Goal: Transaction & Acquisition: Book appointment/travel/reservation

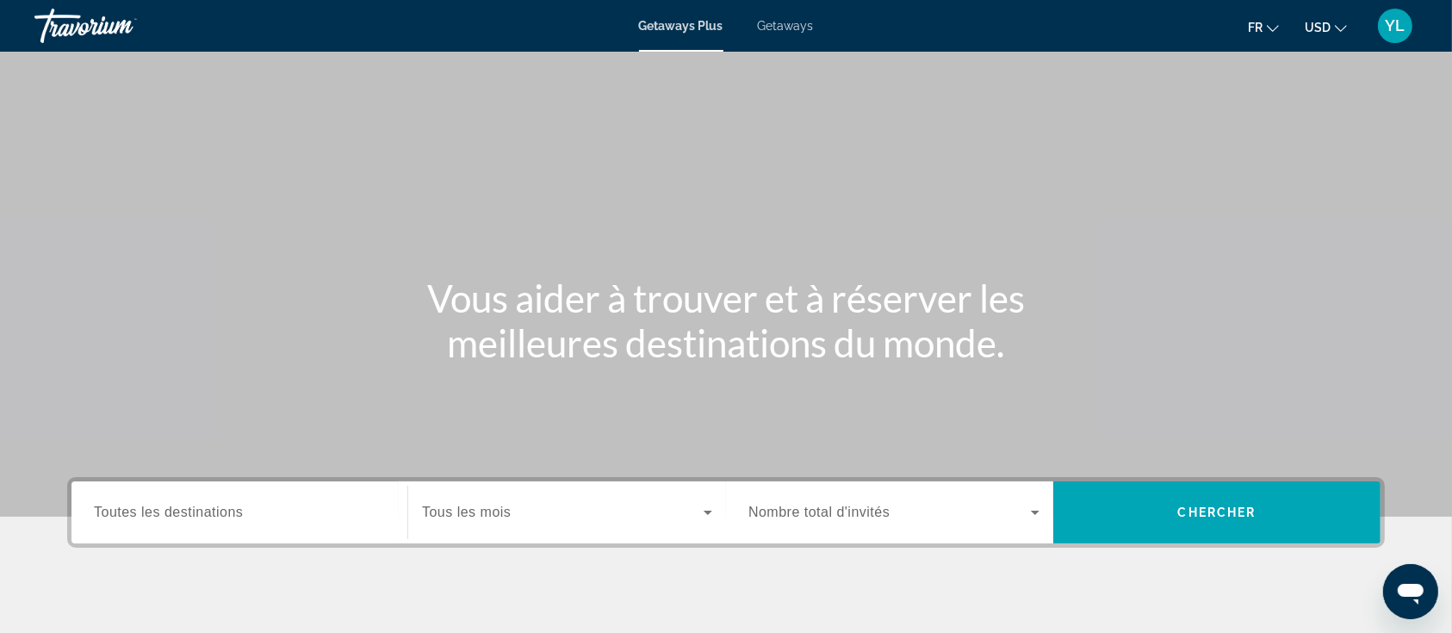
click at [792, 21] on span "Getaways" at bounding box center [786, 26] width 56 height 14
click at [1337, 15] on button "USD USD ($) MXN (Mex$) CAD (Can$) GBP (£) EUR (€) AUD (A$) NZD (NZ$) CNY (CN¥)" at bounding box center [1326, 27] width 42 height 25
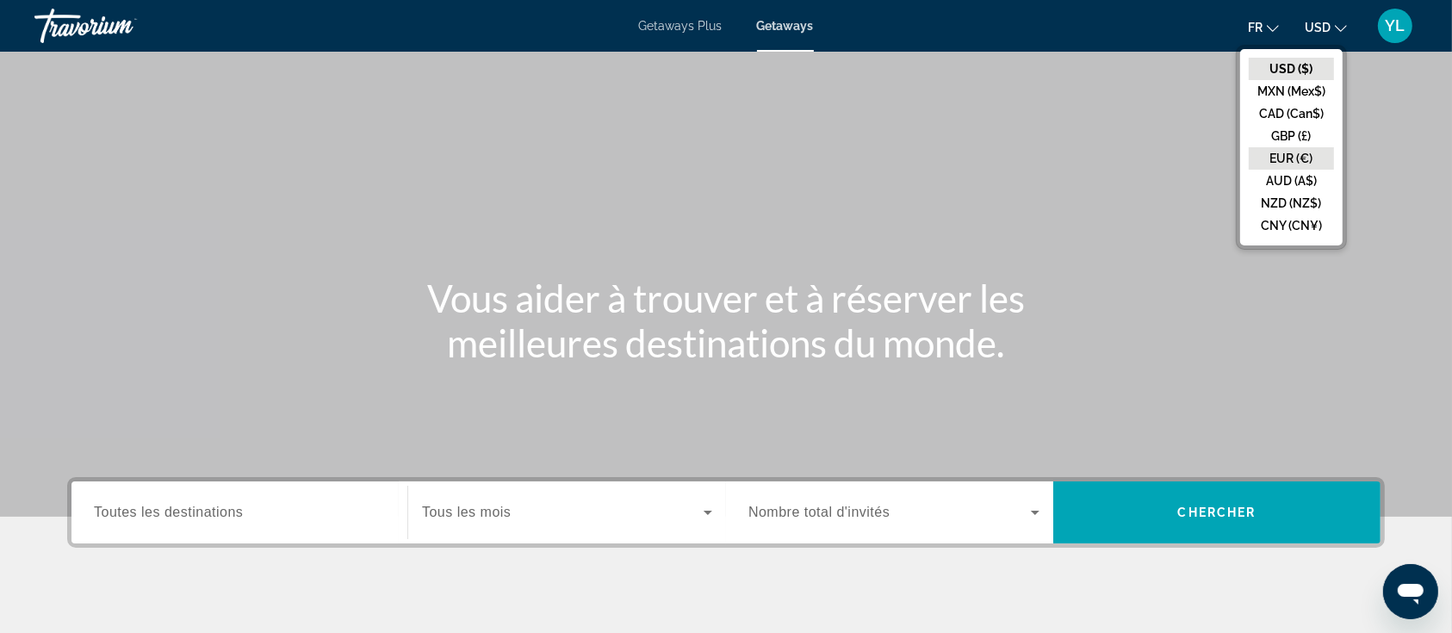
click at [1277, 152] on button "EUR (€)" at bounding box center [1291, 158] width 85 height 22
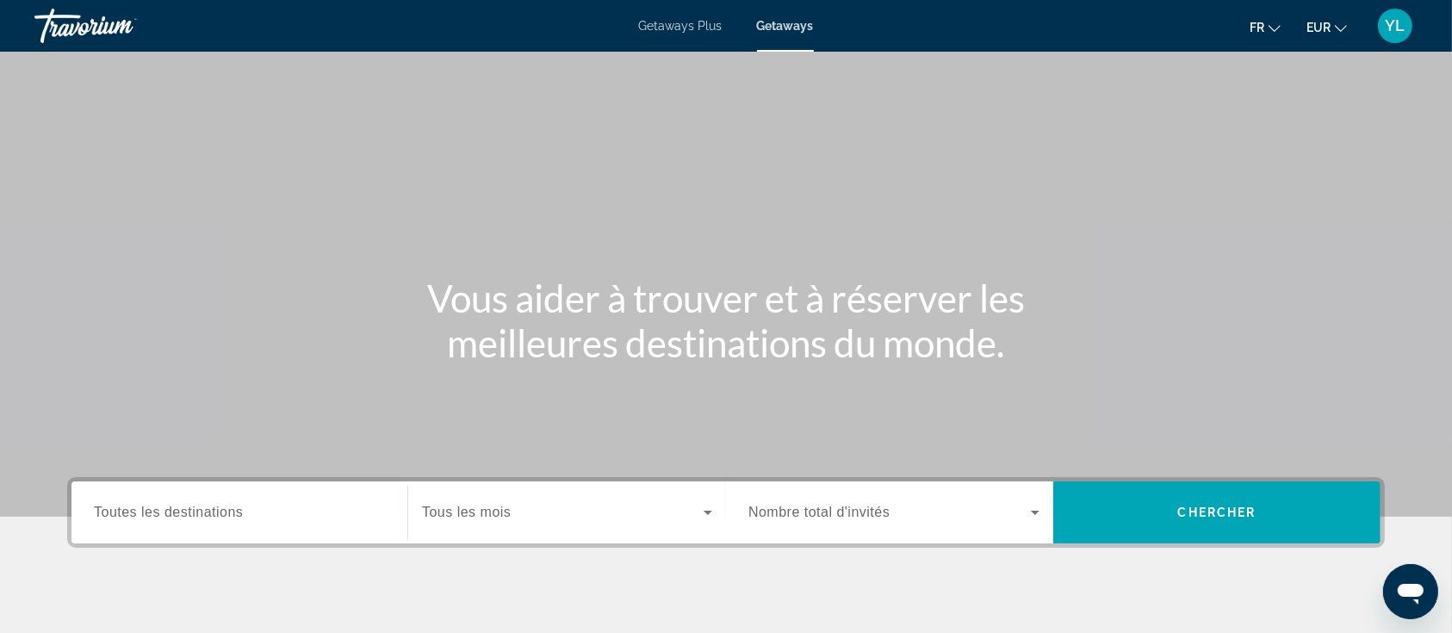
click at [180, 505] on span "Toutes les destinations" at bounding box center [168, 512] width 149 height 15
click at [180, 505] on input "Destination Toutes les destinations" at bounding box center [239, 513] width 291 height 21
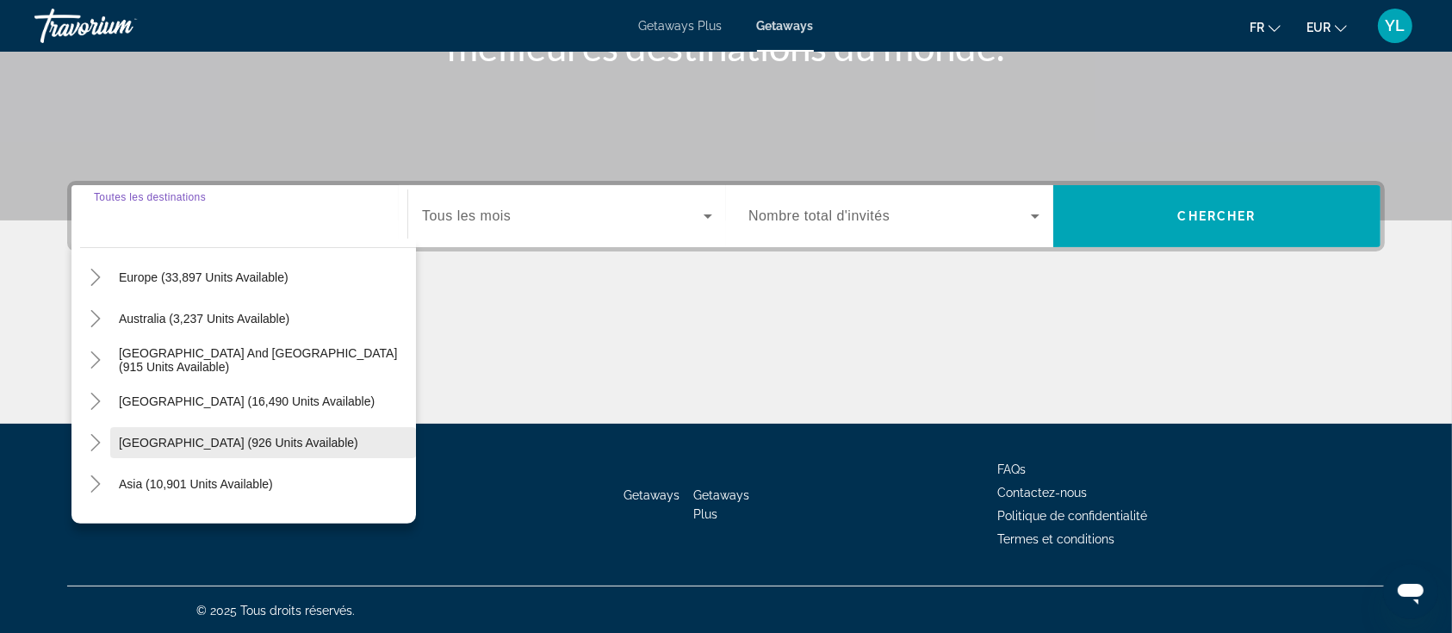
scroll to position [229, 0]
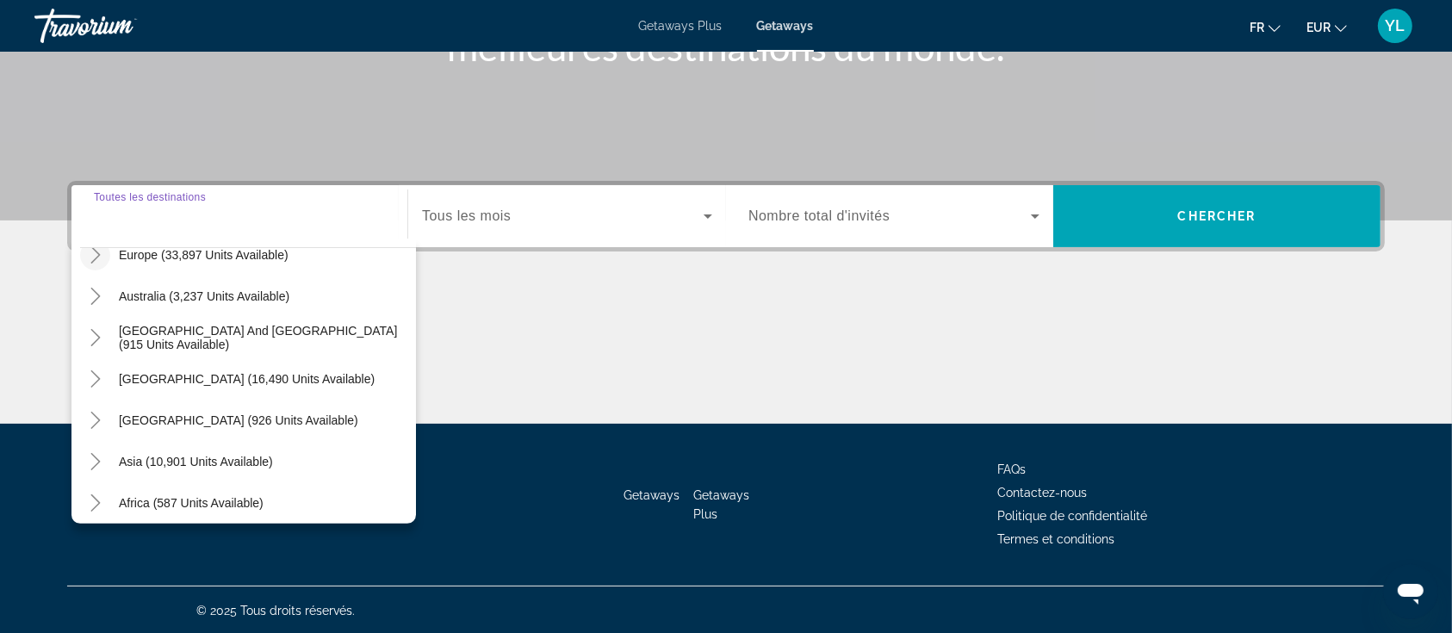
click at [103, 256] on icon "Toggle Europe (33,897 units available)" at bounding box center [95, 254] width 17 height 17
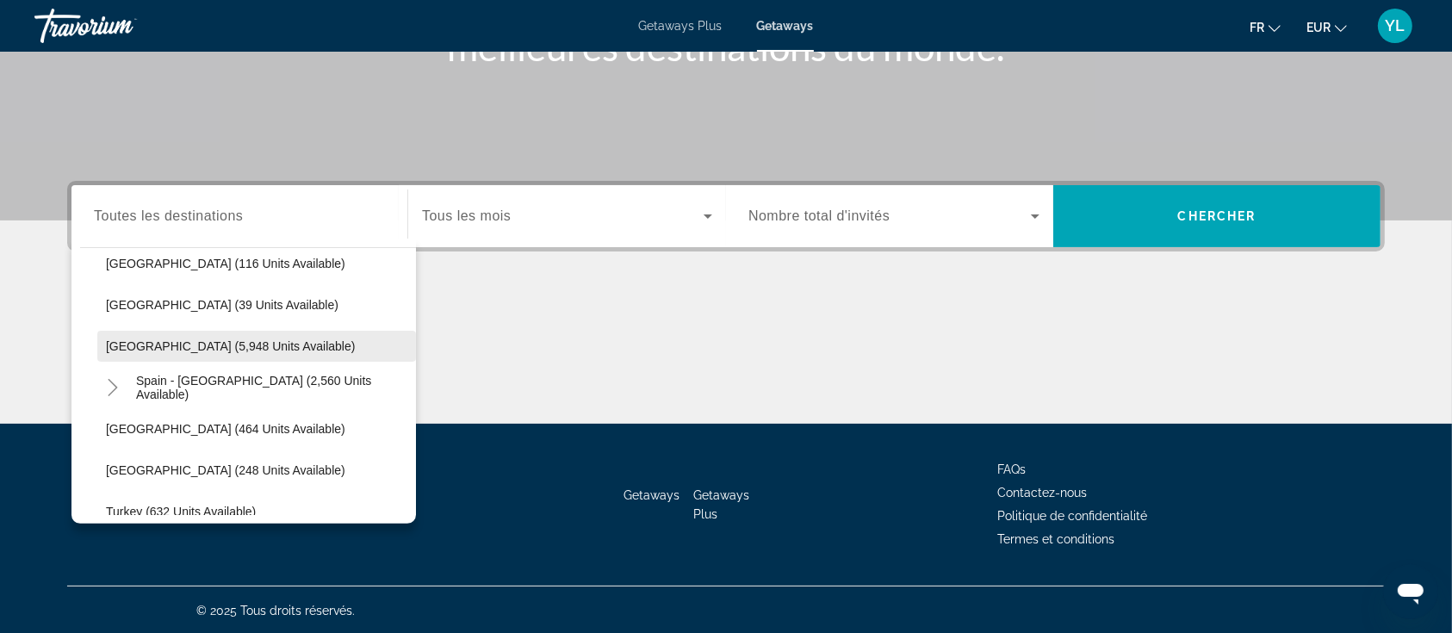
scroll to position [918, 0]
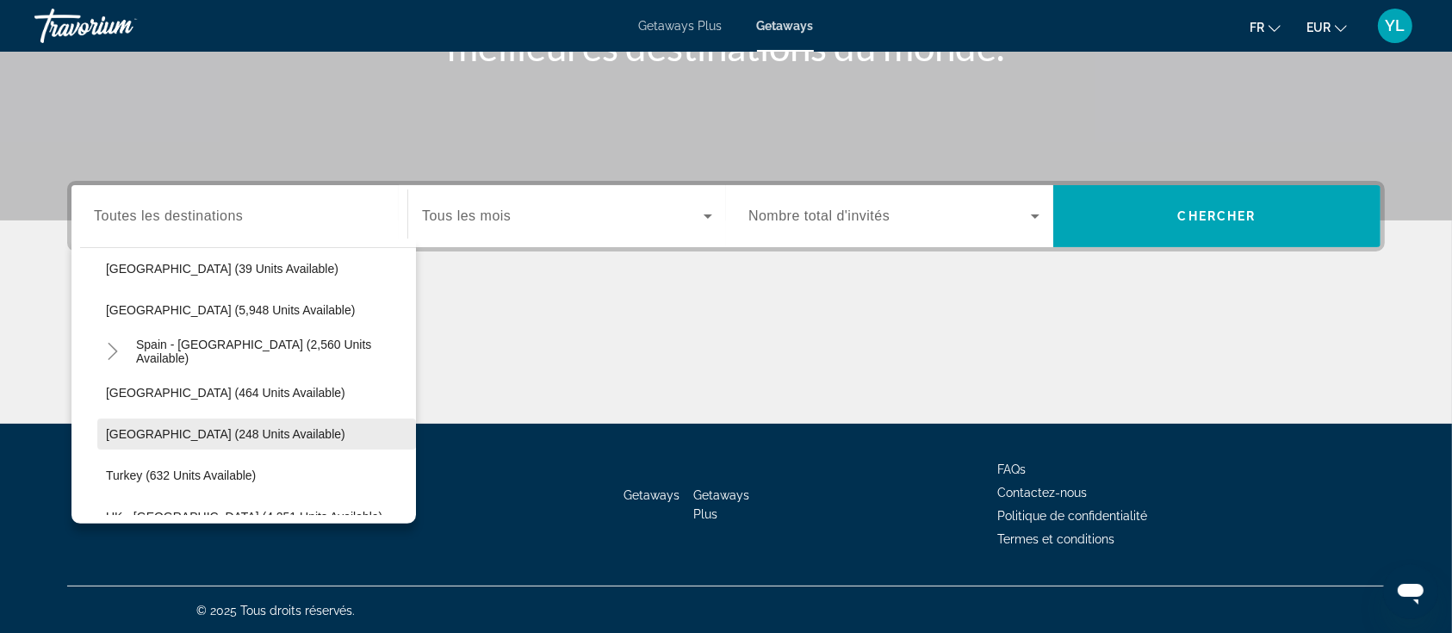
click at [171, 430] on span "Switzerland (248 units available)" at bounding box center [225, 434] width 239 height 14
type input "**********"
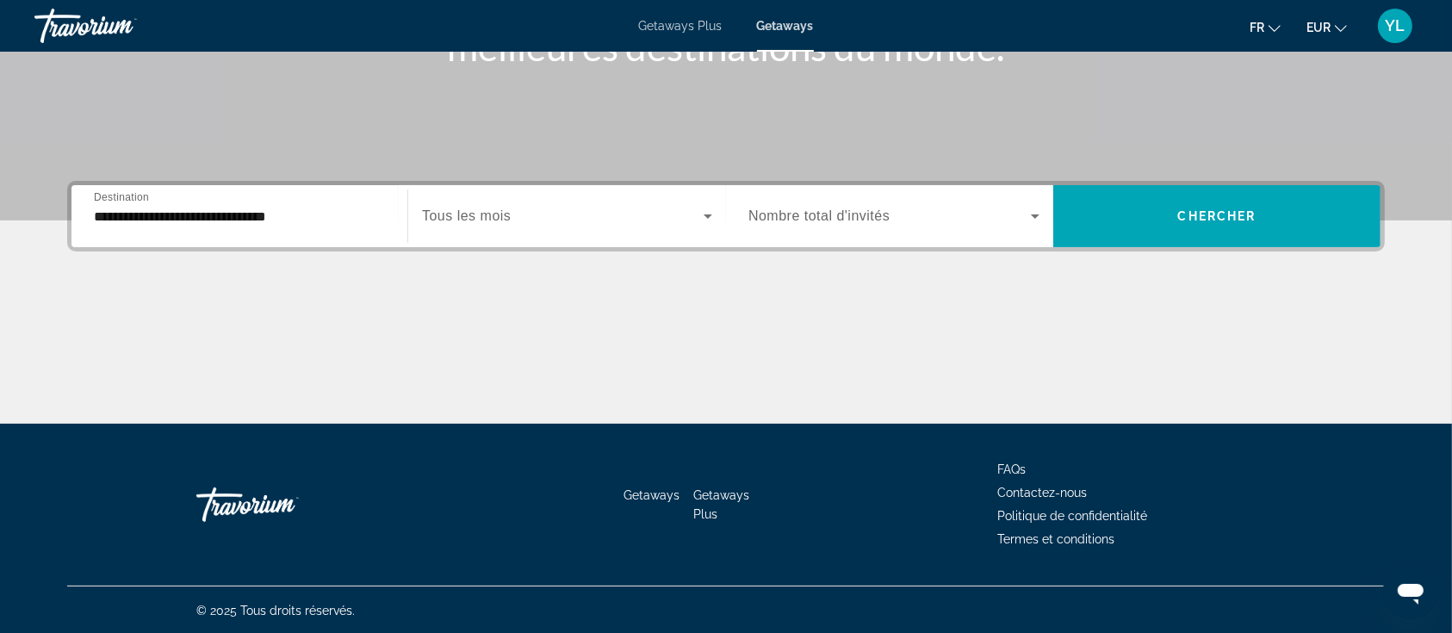
click at [554, 226] on div "Search widget" at bounding box center [567, 216] width 290 height 48
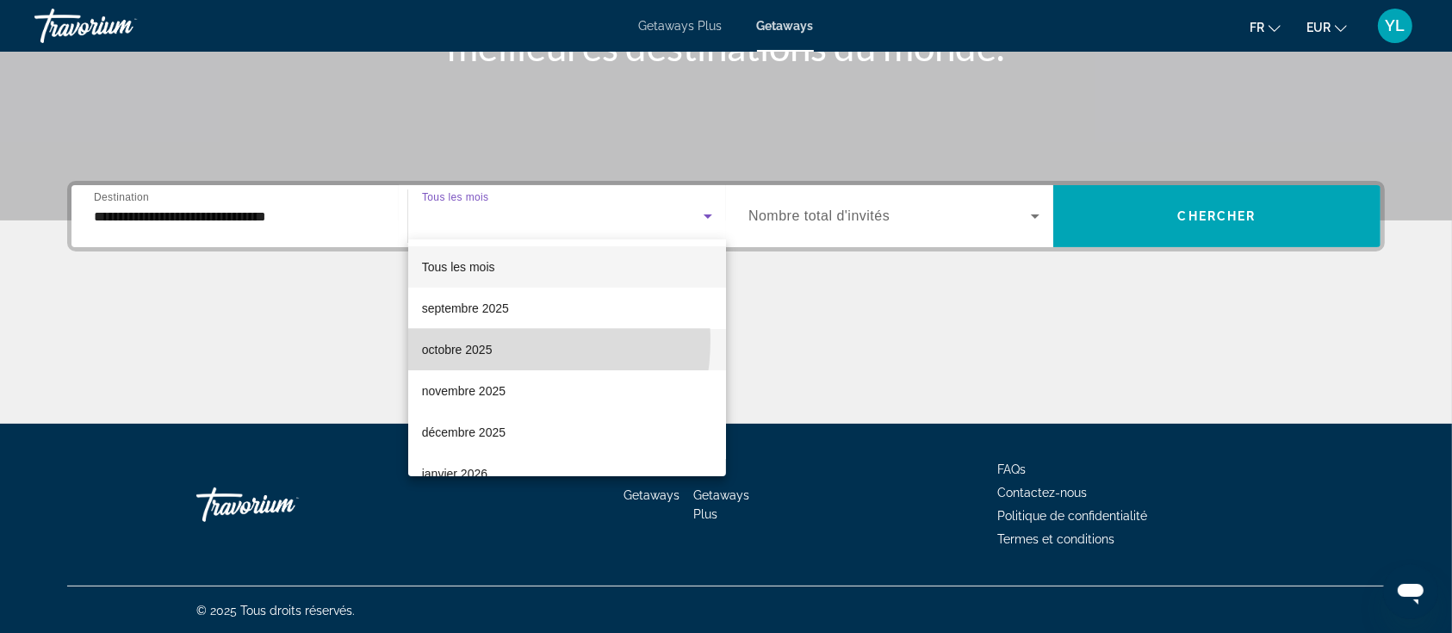
click at [483, 340] on span "octobre 2025" at bounding box center [457, 349] width 71 height 21
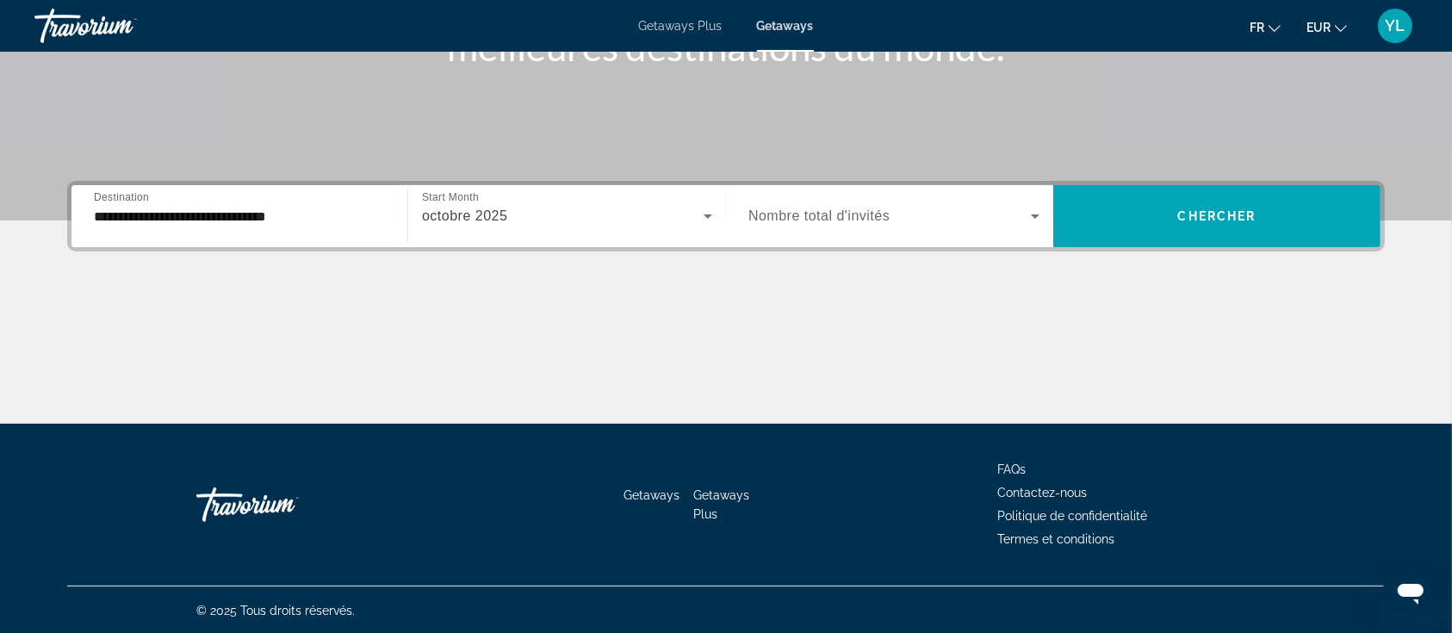
click at [758, 213] on span "Nombre total d'invités" at bounding box center [818, 215] width 141 height 15
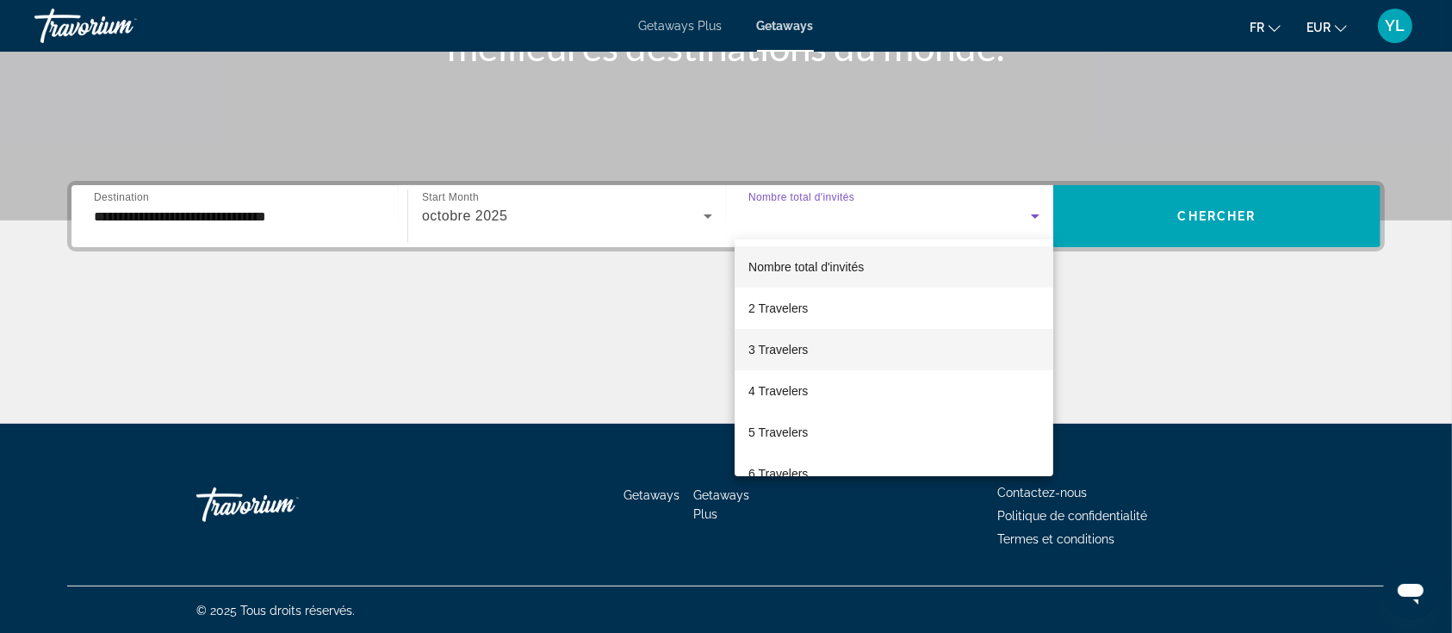
drag, startPoint x: 867, startPoint y: 387, endPoint x: 867, endPoint y: 345, distance: 42.2
click at [867, 345] on div "Nombre total d'invités 2 Travelers 3 Travelers 4 Travelers 5 Travelers 6 Travel…" at bounding box center [894, 357] width 319 height 237
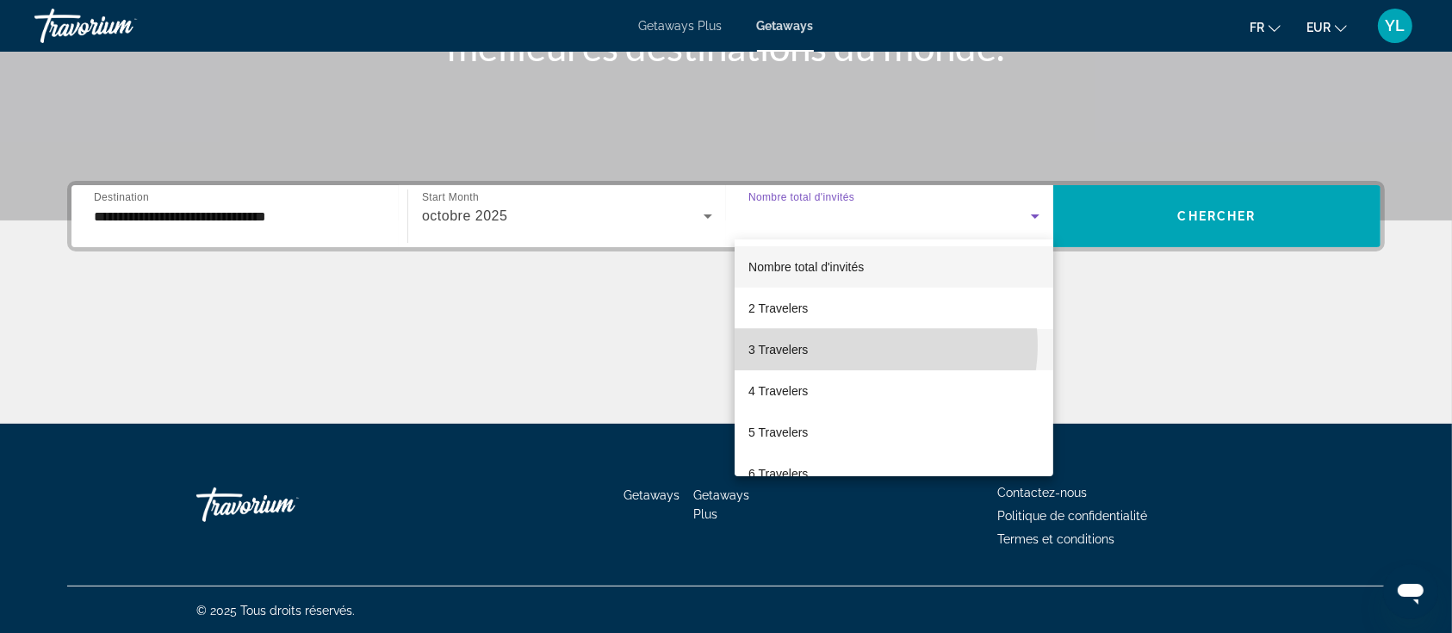
click at [867, 345] on mat-option "3 Travelers" at bounding box center [894, 349] width 319 height 41
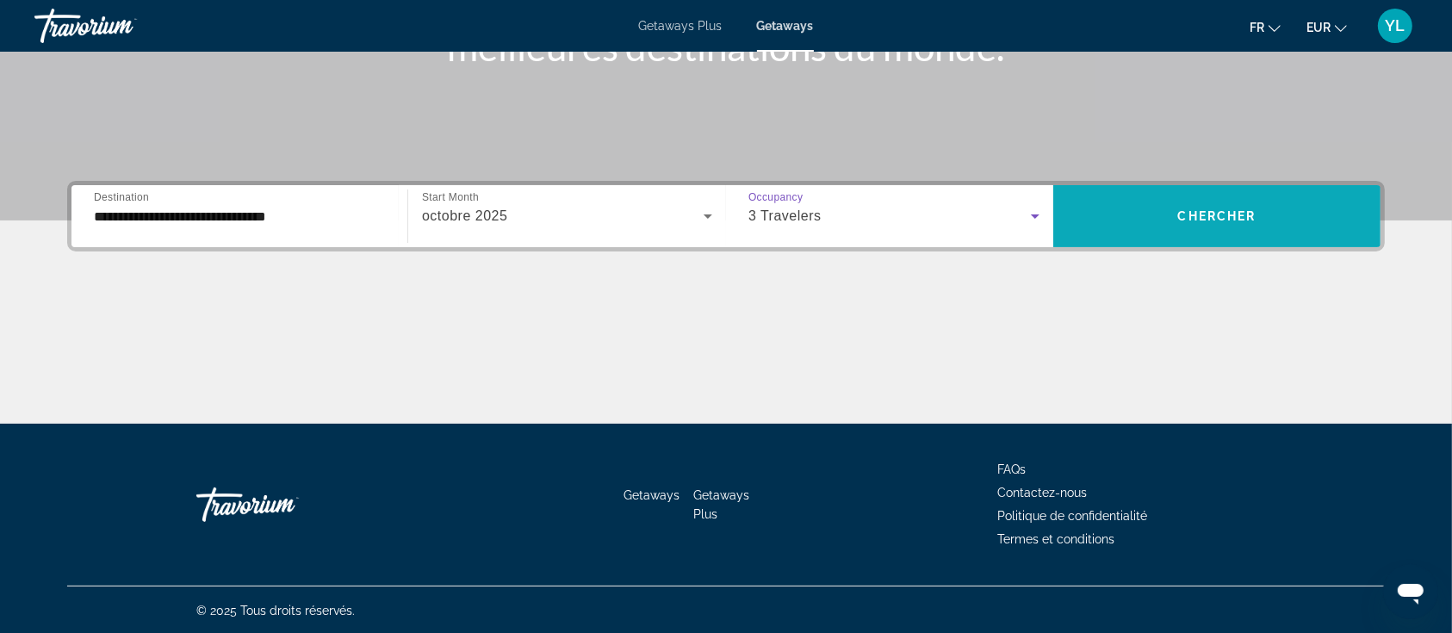
click at [1205, 215] on span "Chercher" at bounding box center [1217, 216] width 78 height 14
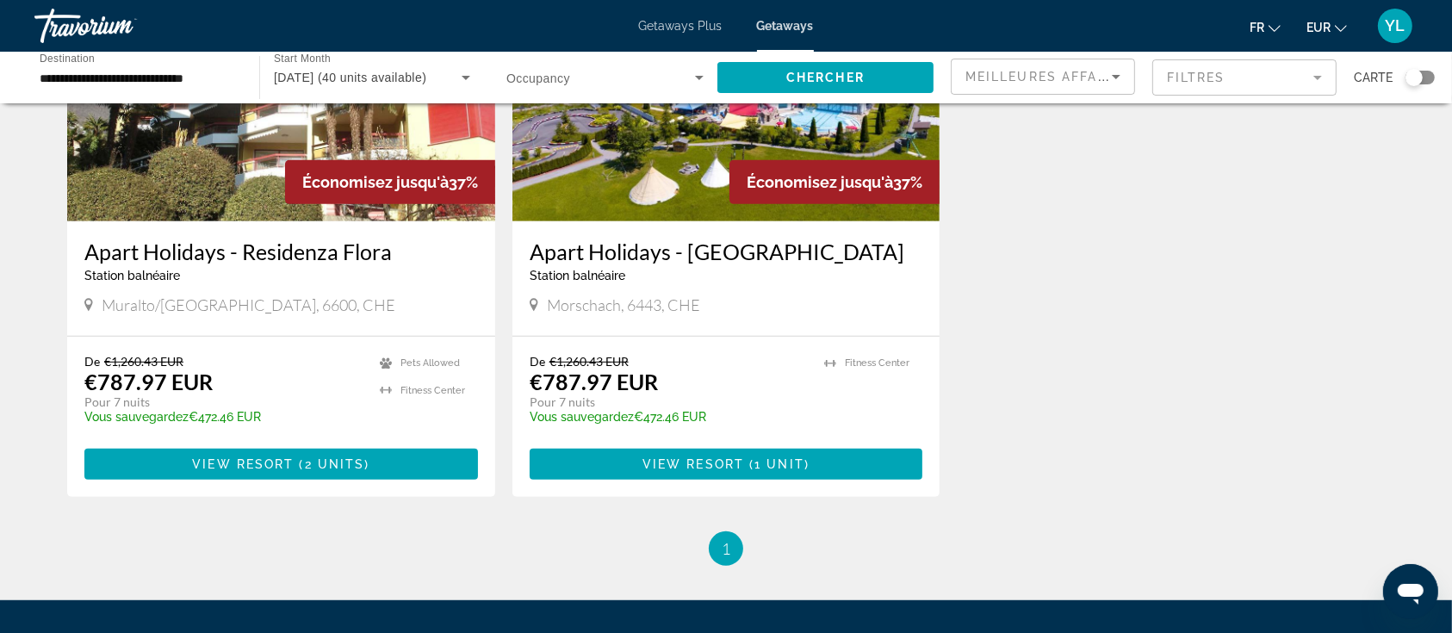
scroll to position [229, 0]
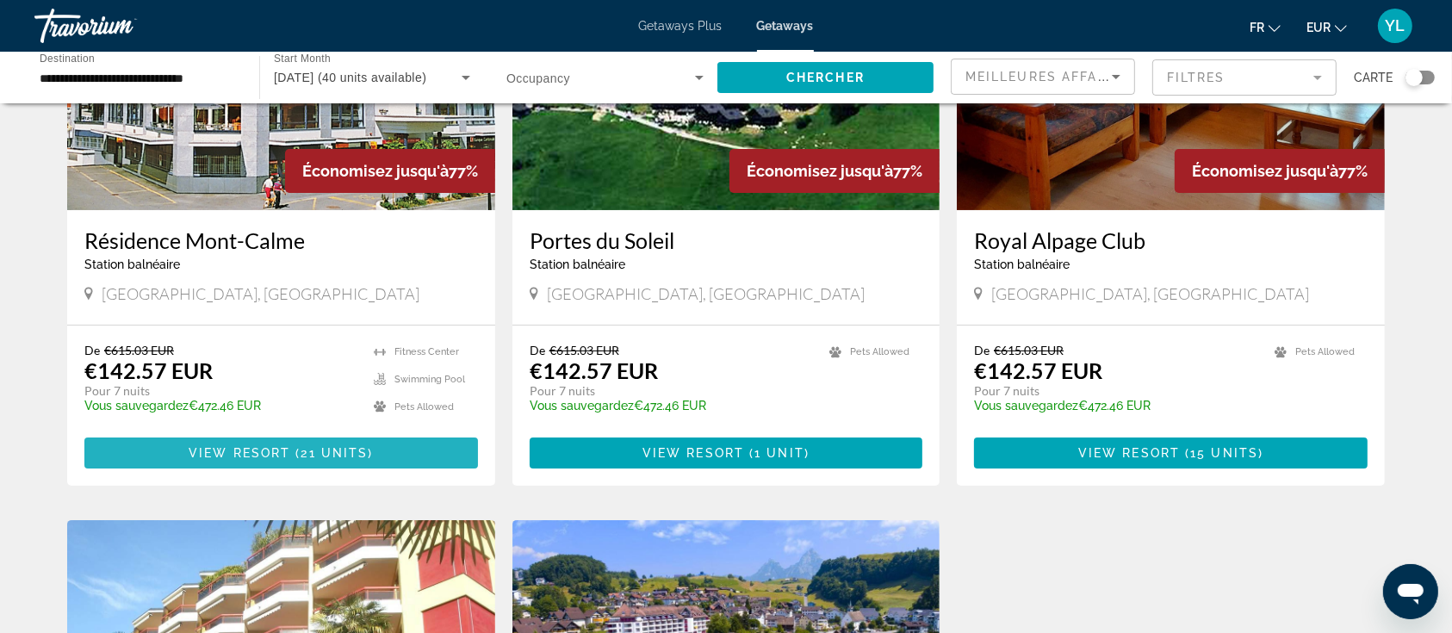
click at [245, 458] on span "View Resort" at bounding box center [240, 453] width 102 height 14
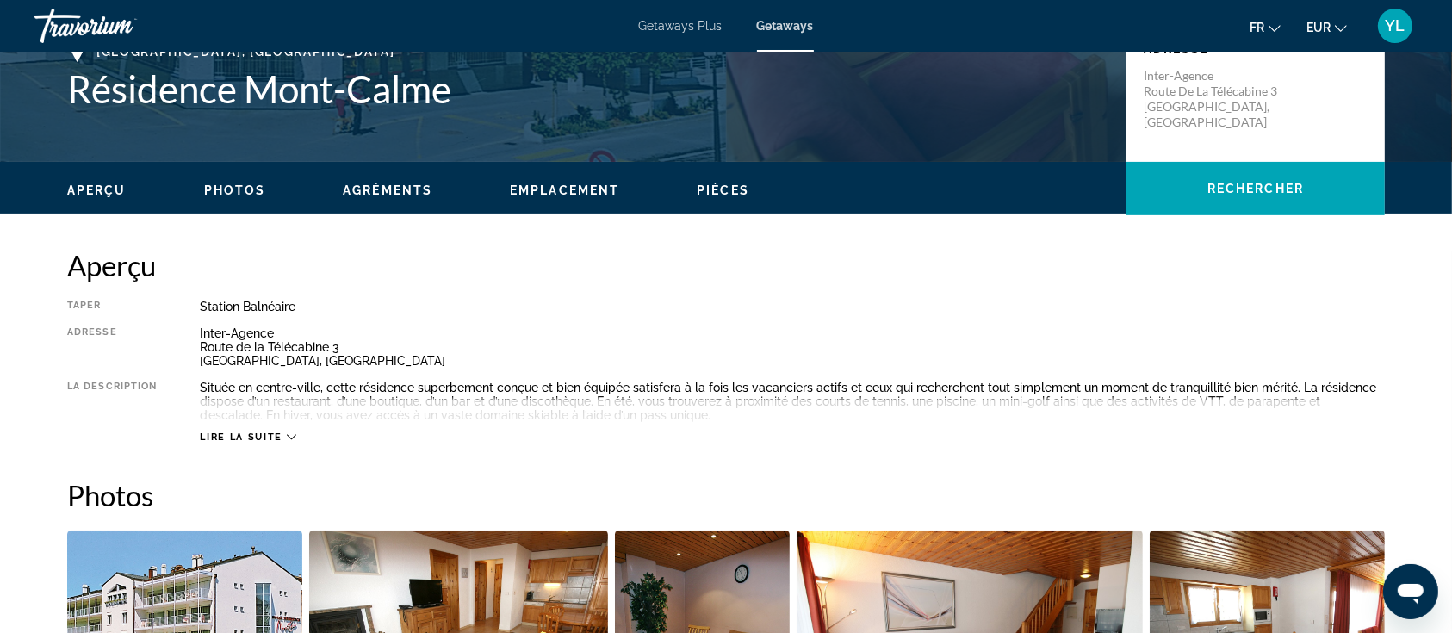
scroll to position [459, 0]
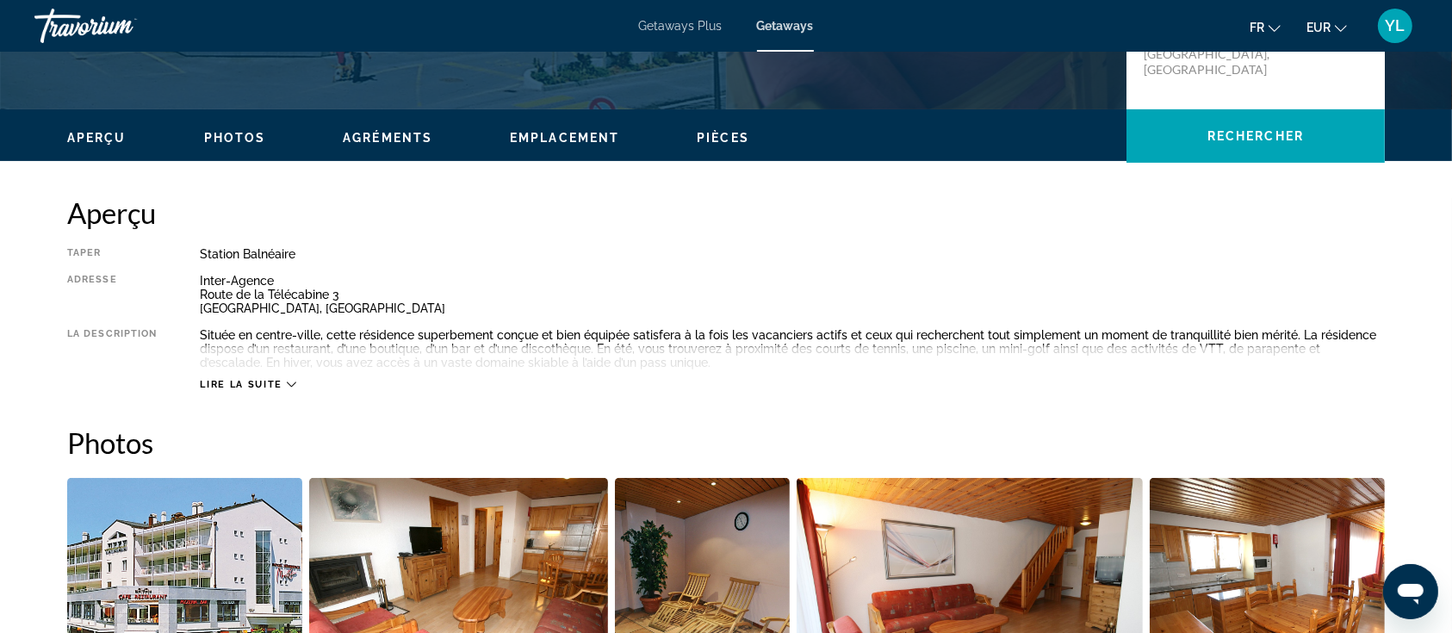
click at [266, 375] on div "Lire la suite" at bounding box center [792, 367] width 1185 height 47
click at [267, 381] on span "Lire la suite" at bounding box center [241, 384] width 82 height 11
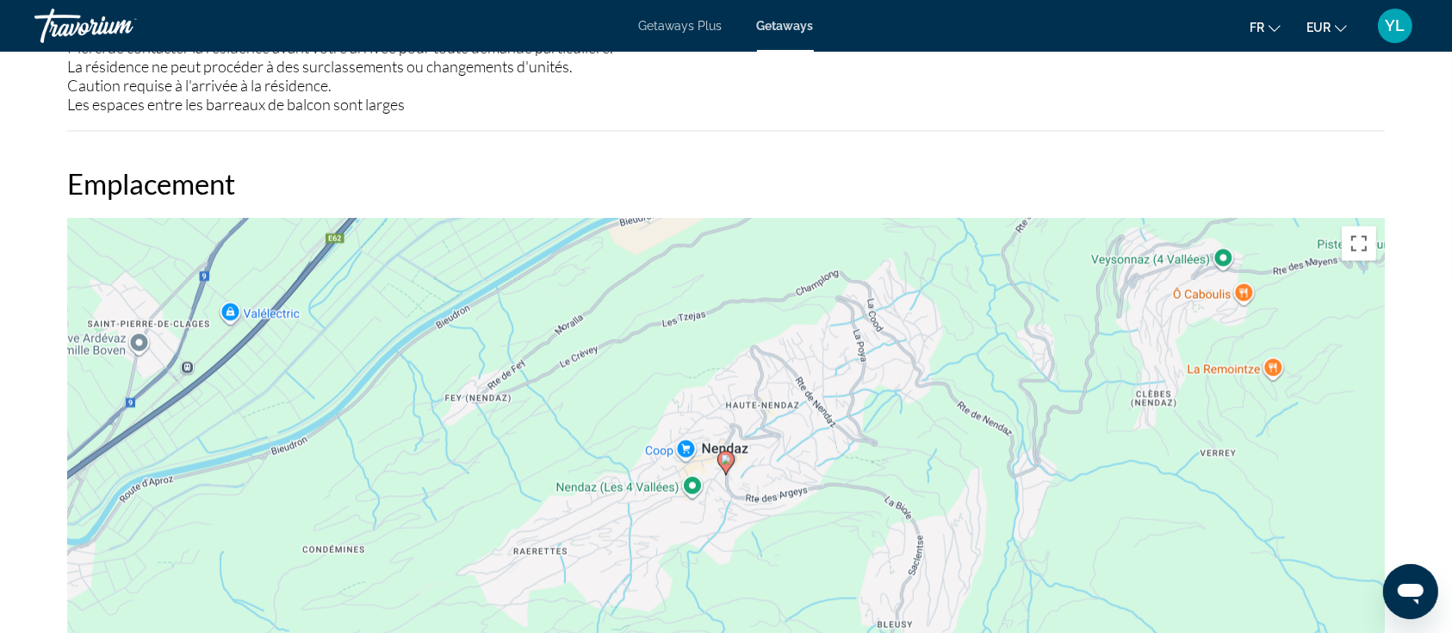
scroll to position [2755, 0]
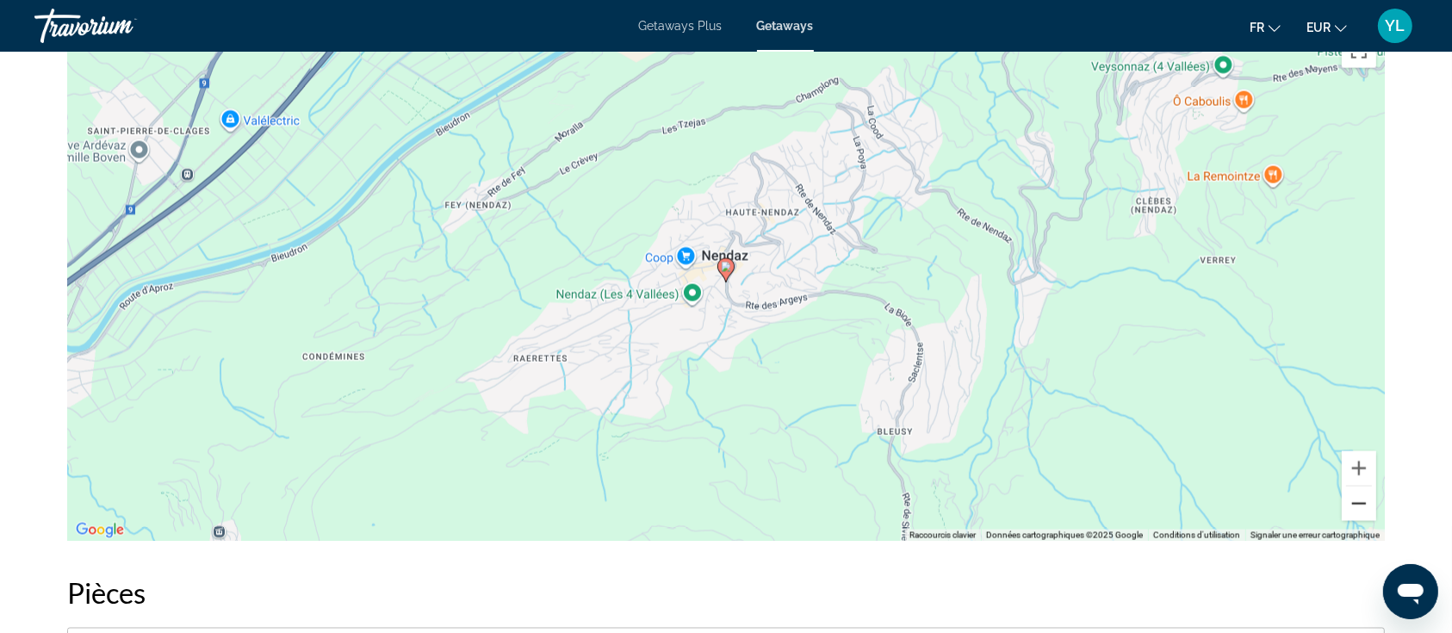
click at [1361, 518] on button "Zoom arrière" at bounding box center [1359, 504] width 34 height 34
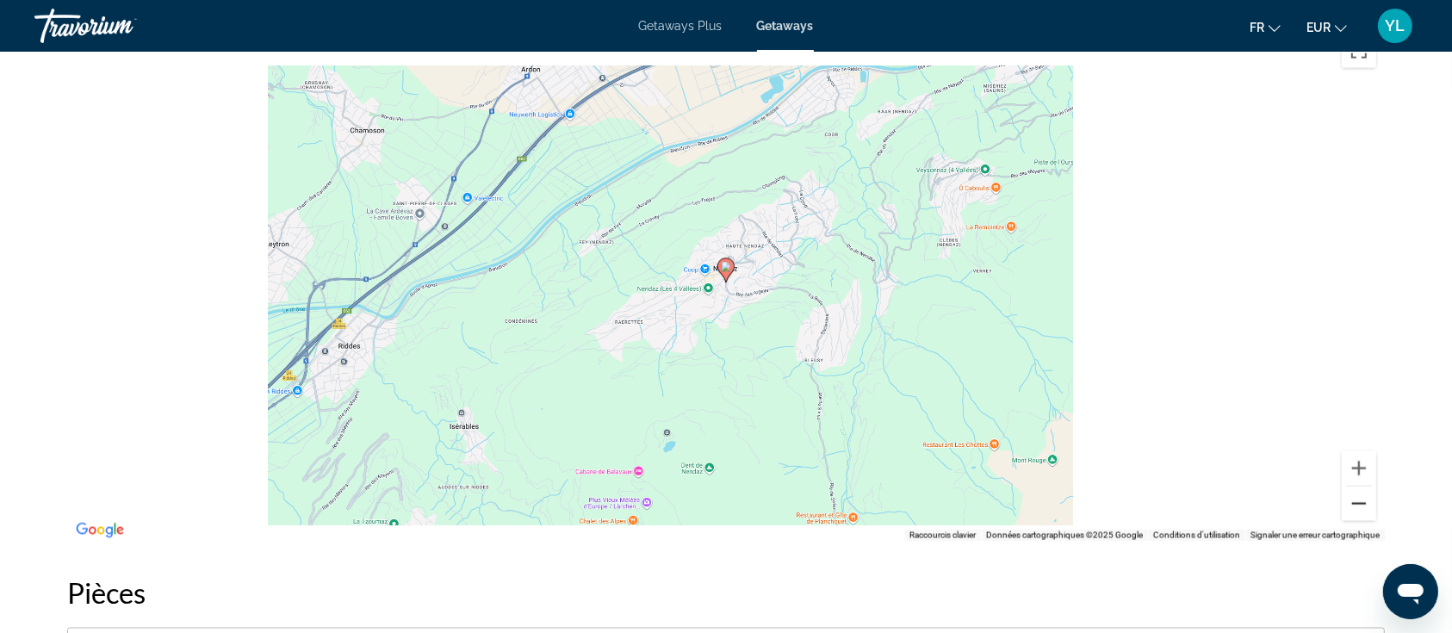
click at [1354, 502] on button "Zoom arrière" at bounding box center [1359, 504] width 34 height 34
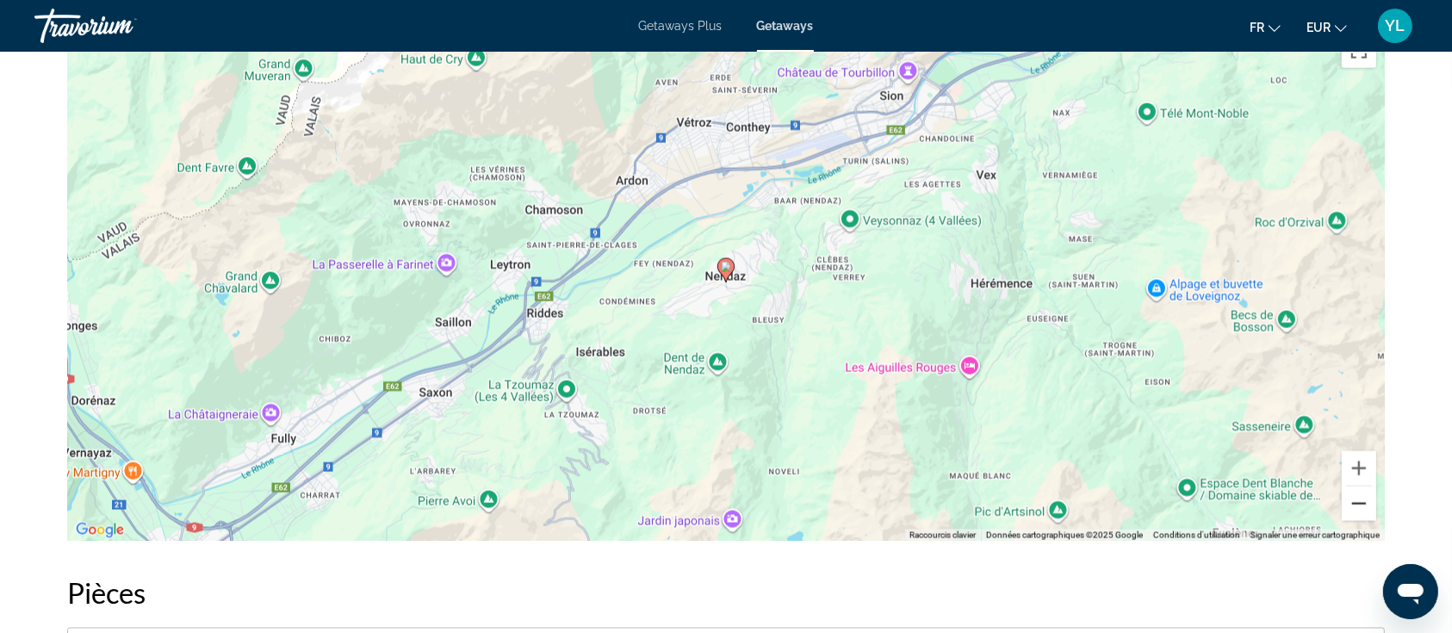
click at [1354, 502] on button "Zoom arrière" at bounding box center [1359, 504] width 34 height 34
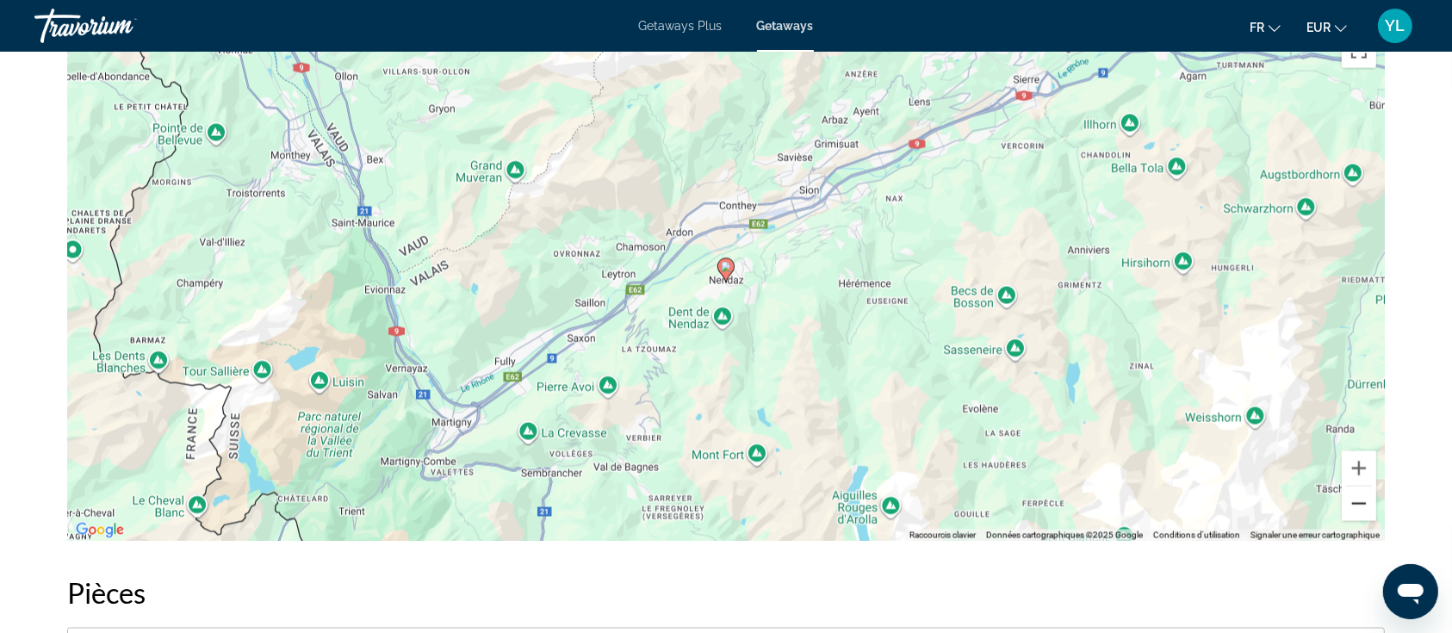
click at [1354, 502] on button "Zoom arrière" at bounding box center [1359, 504] width 34 height 34
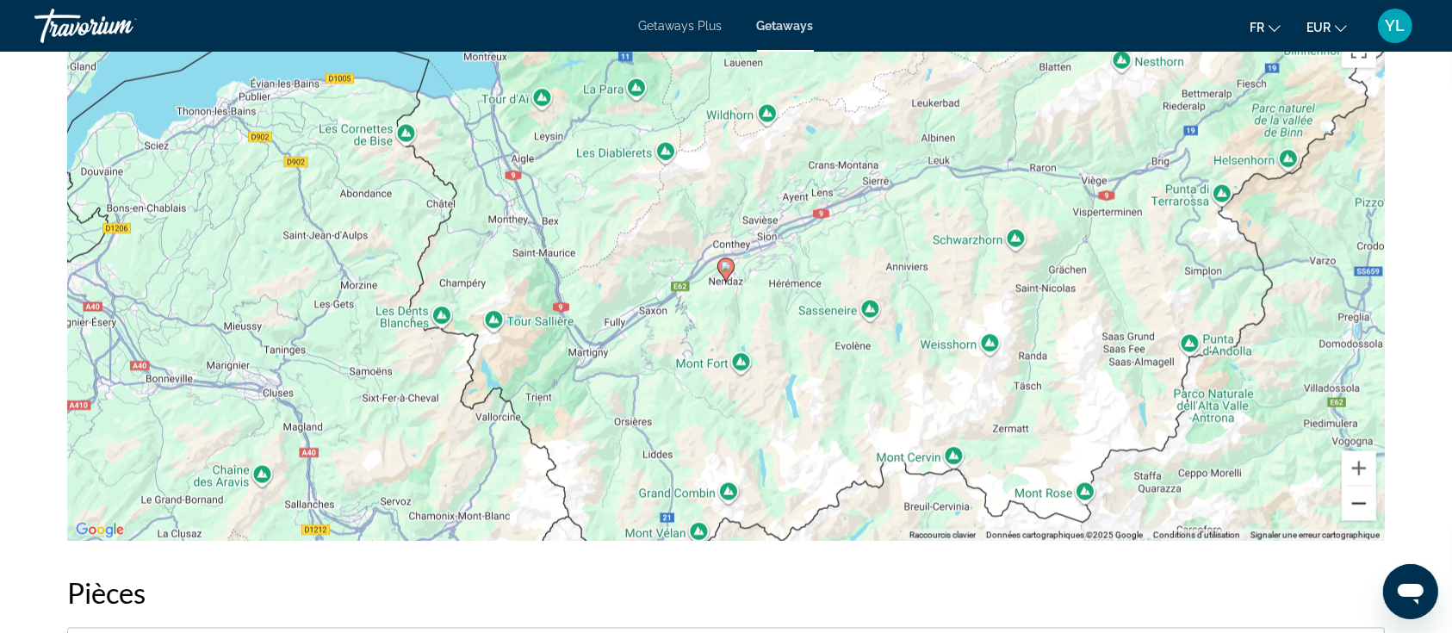
click at [1354, 502] on button "Zoom arrière" at bounding box center [1359, 504] width 34 height 34
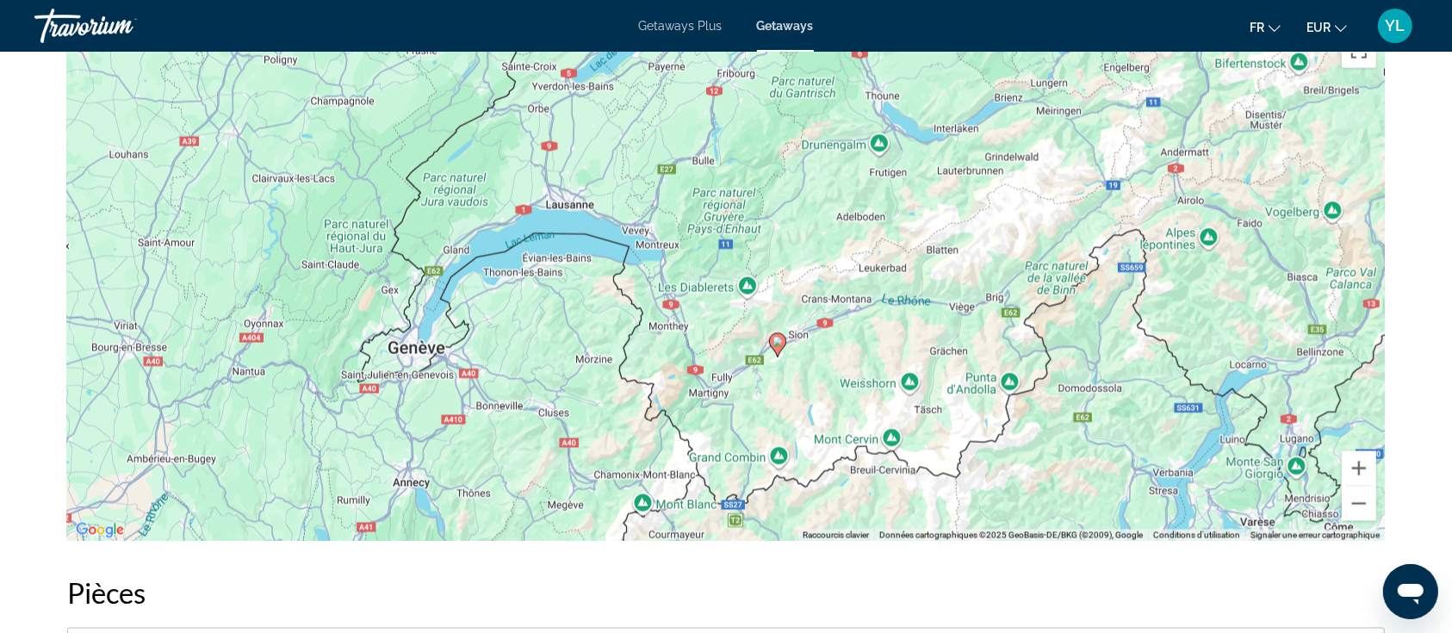
drag, startPoint x: 480, startPoint y: 226, endPoint x: 542, endPoint y: 247, distance: 65.6
click at [533, 301] on div "Pour activer le glissement avec le clavier, appuyez sur Alt+Entrée. Une fois ce…" at bounding box center [725, 283] width 1317 height 517
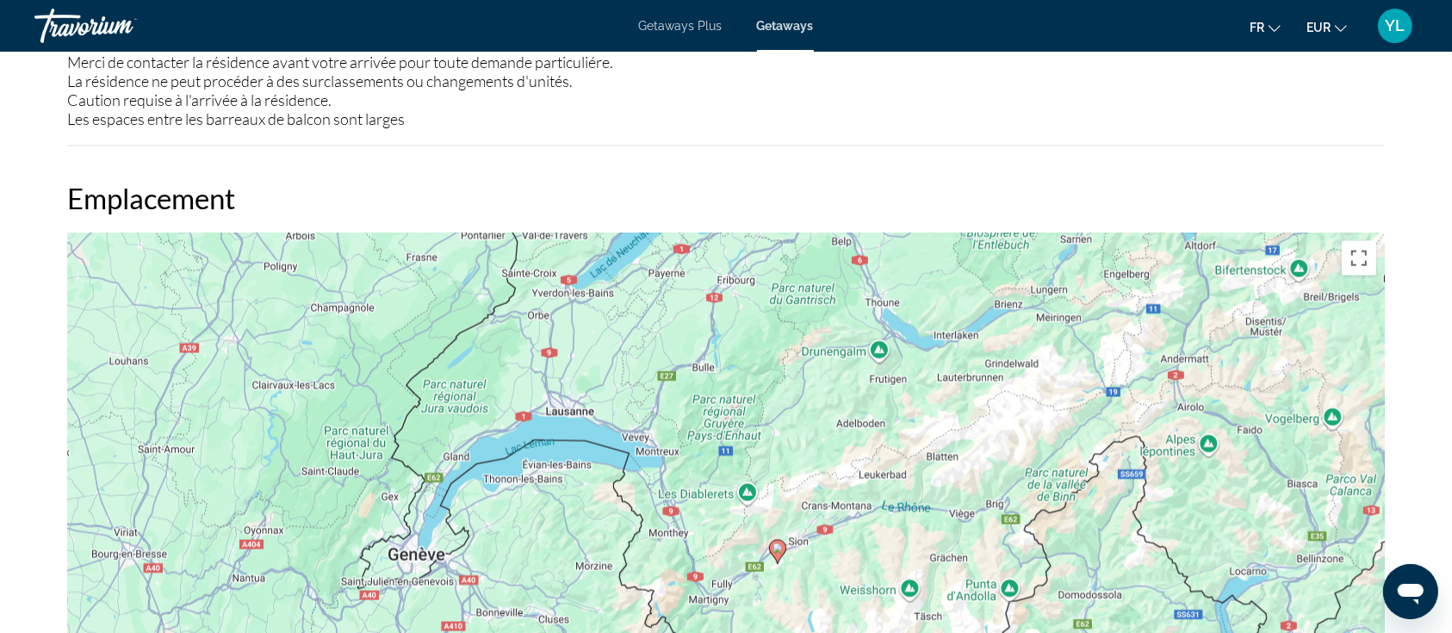
scroll to position [2526, 0]
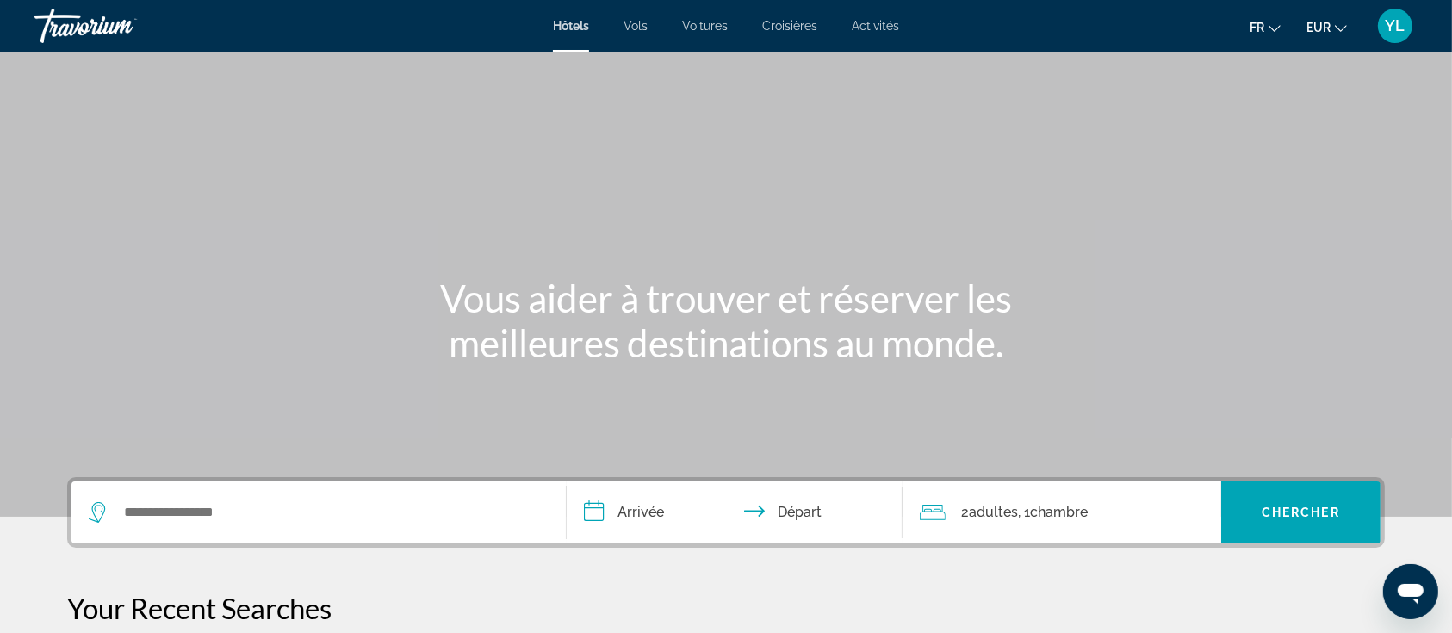
click at [222, 528] on div "Search widget" at bounding box center [319, 512] width 460 height 62
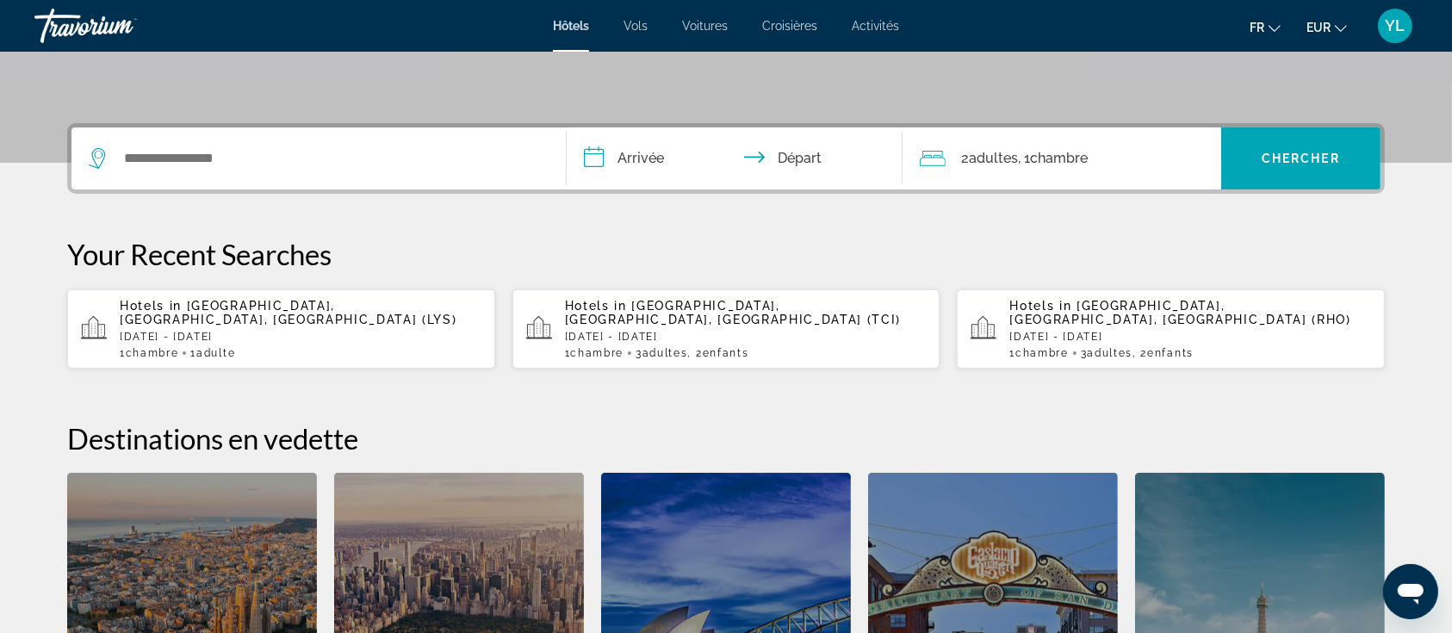
scroll to position [420, 0]
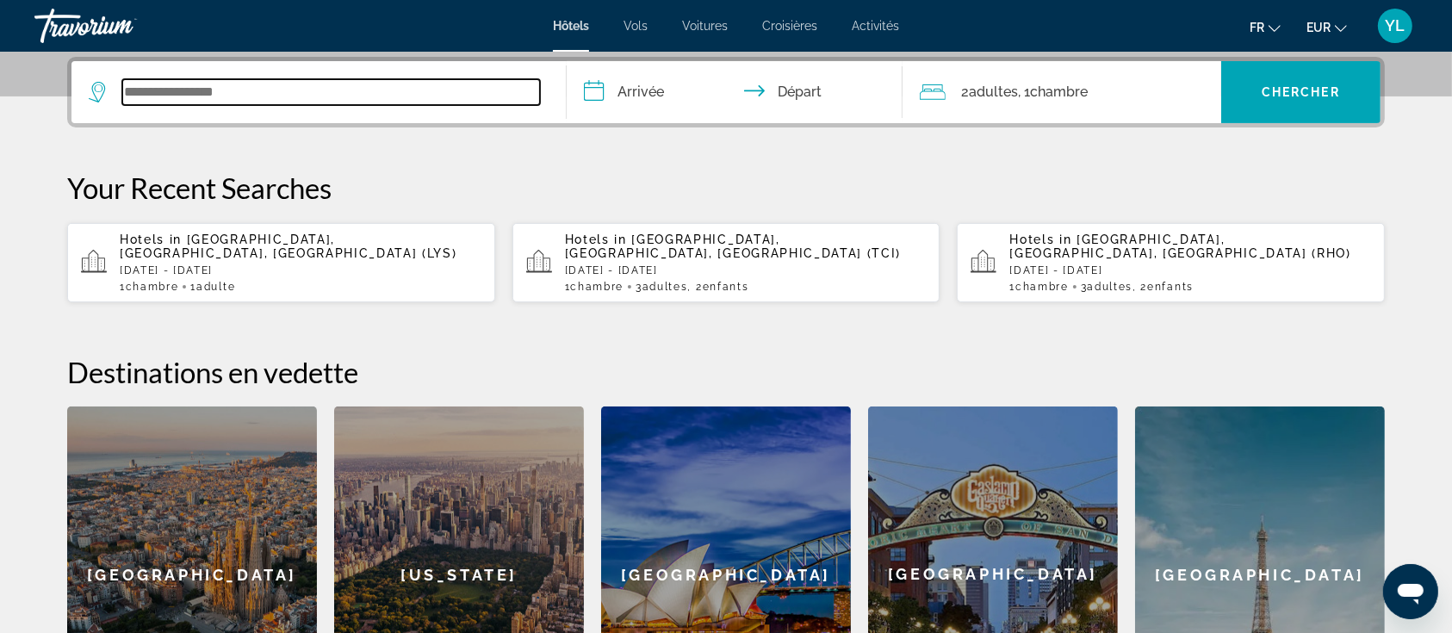
click at [229, 94] on input "Search widget" at bounding box center [331, 92] width 418 height 26
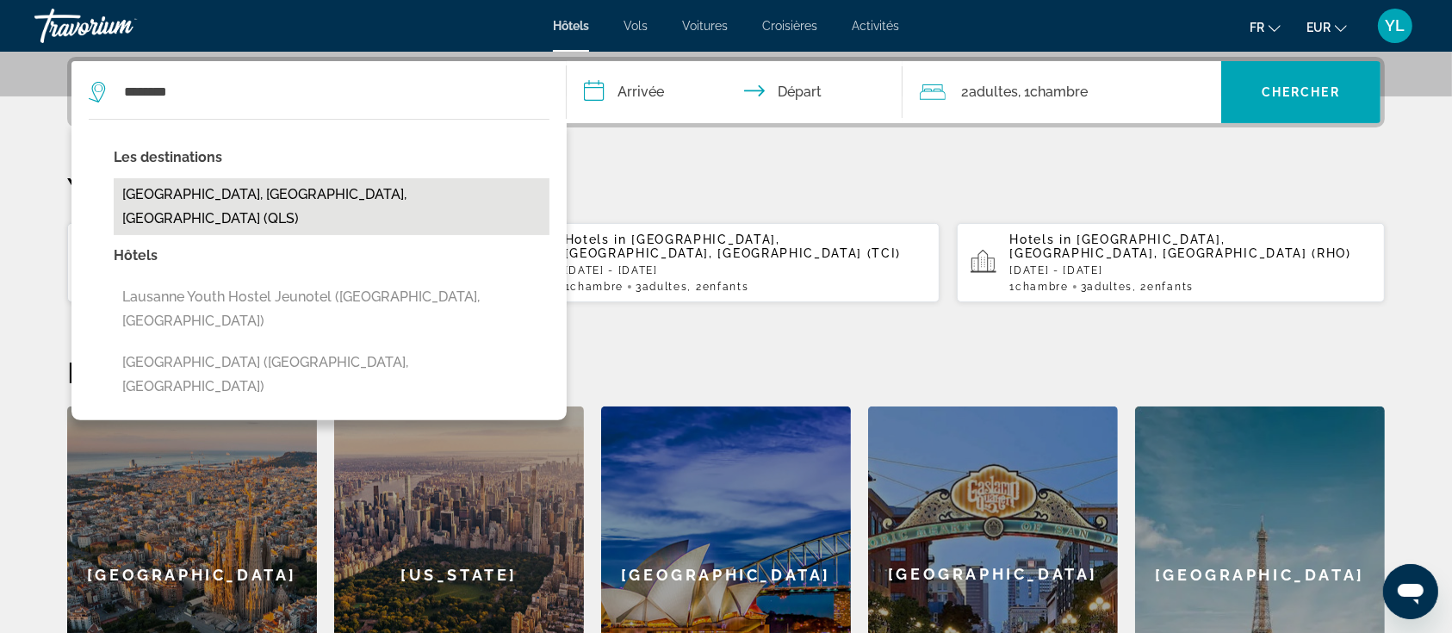
click at [211, 188] on button "[GEOGRAPHIC_DATA], [GEOGRAPHIC_DATA], [GEOGRAPHIC_DATA] (QLS)" at bounding box center [332, 206] width 436 height 57
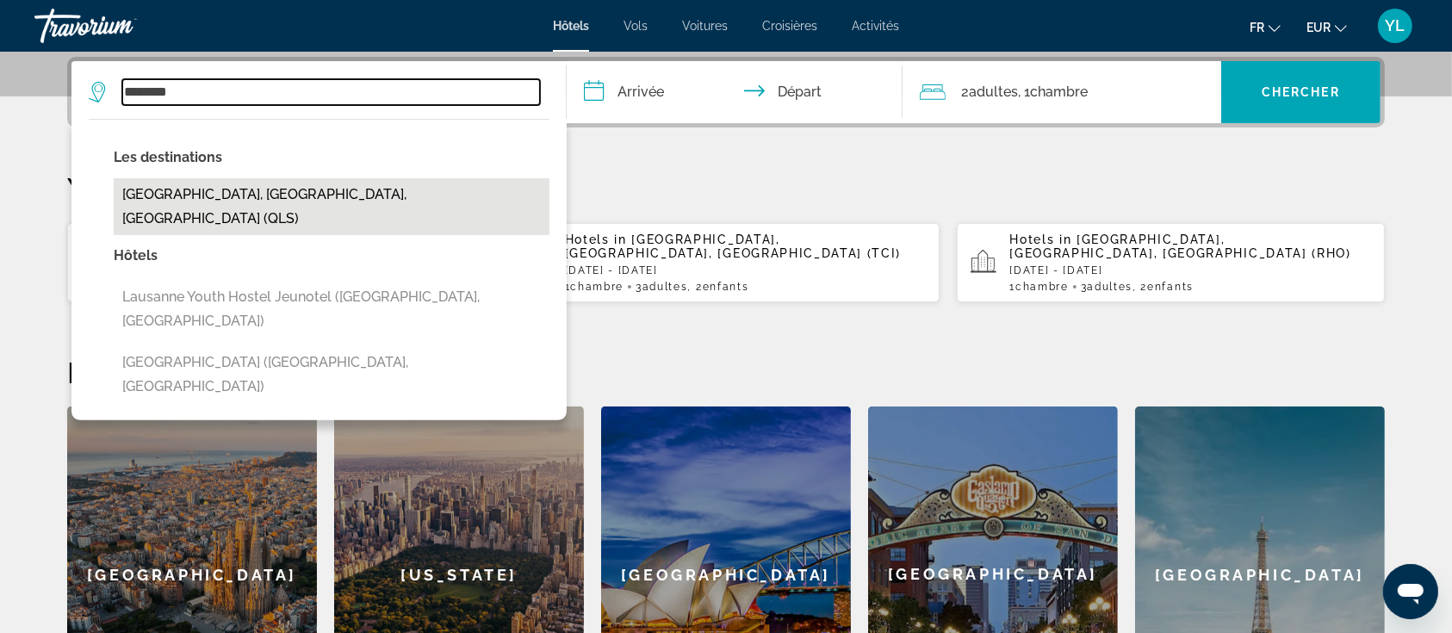
type input "**********"
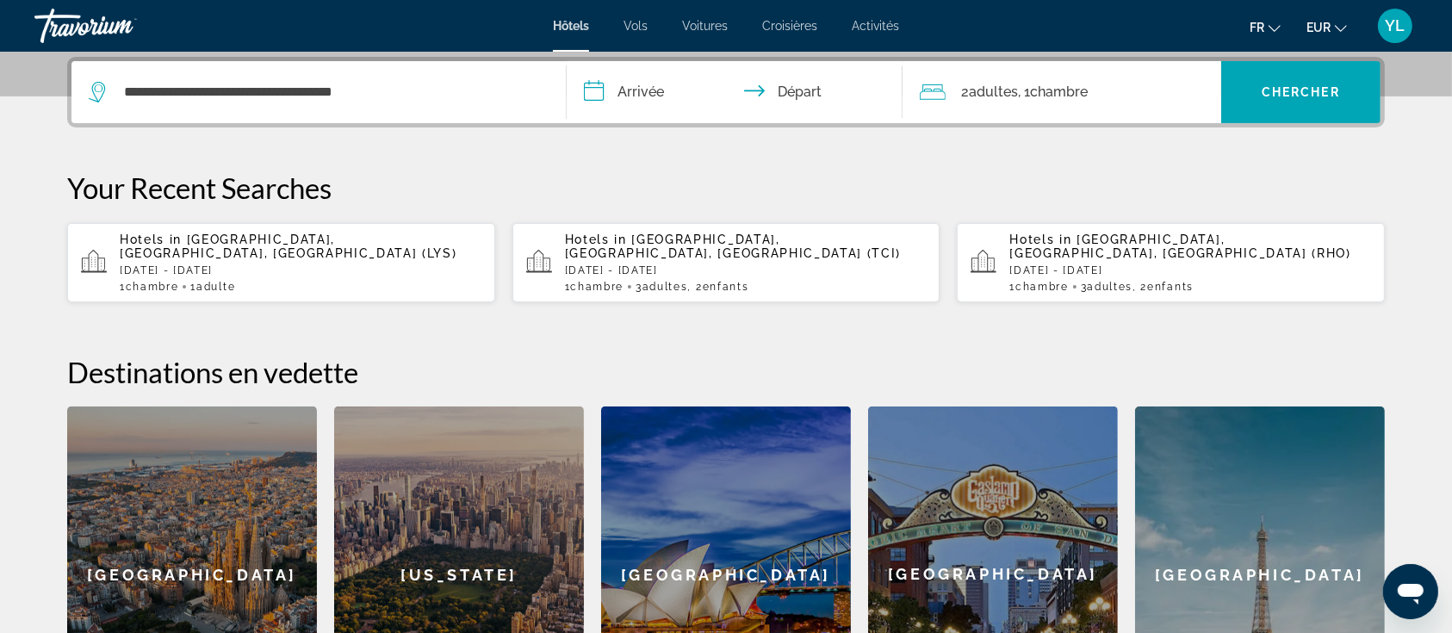
click at [623, 92] on input "**********" at bounding box center [738, 94] width 343 height 67
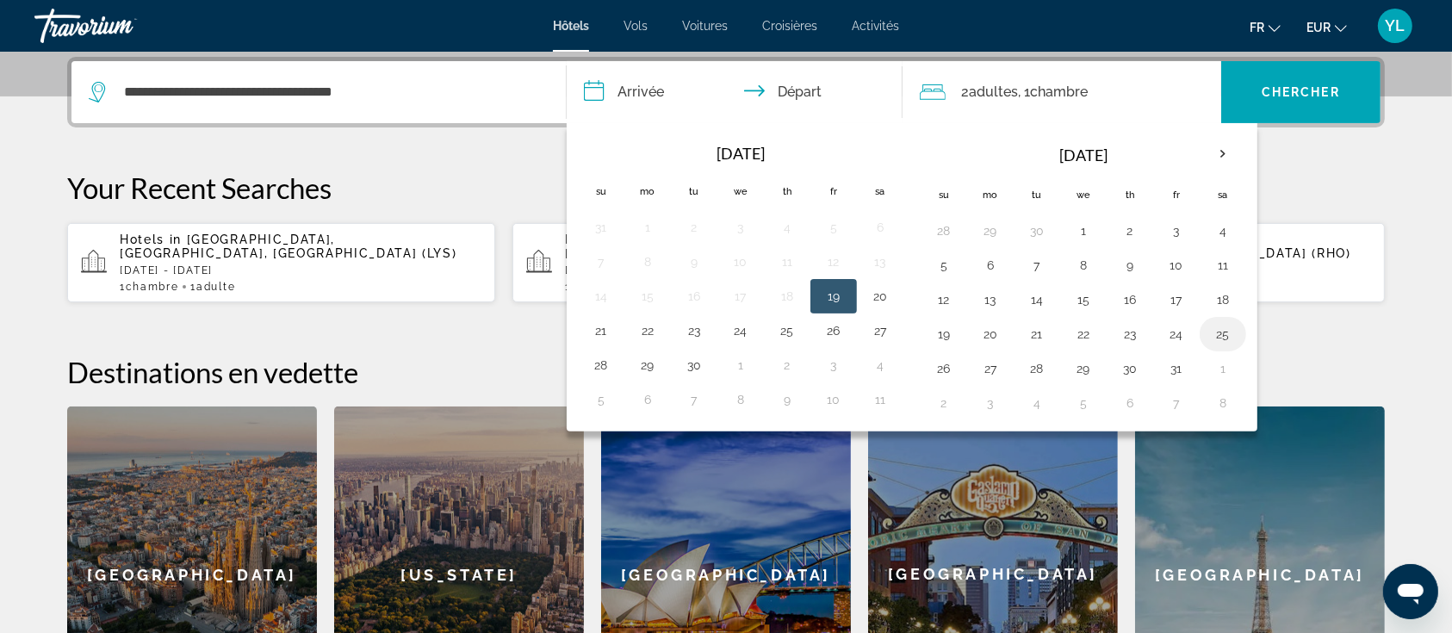
click at [1226, 328] on button "25" at bounding box center [1223, 334] width 28 height 24
click at [634, 83] on input "**********" at bounding box center [738, 94] width 343 height 67
drag, startPoint x: 987, startPoint y: 325, endPoint x: 1000, endPoint y: 328, distance: 13.2
click at [988, 325] on button "20" at bounding box center [990, 334] width 28 height 24
type input "**********"
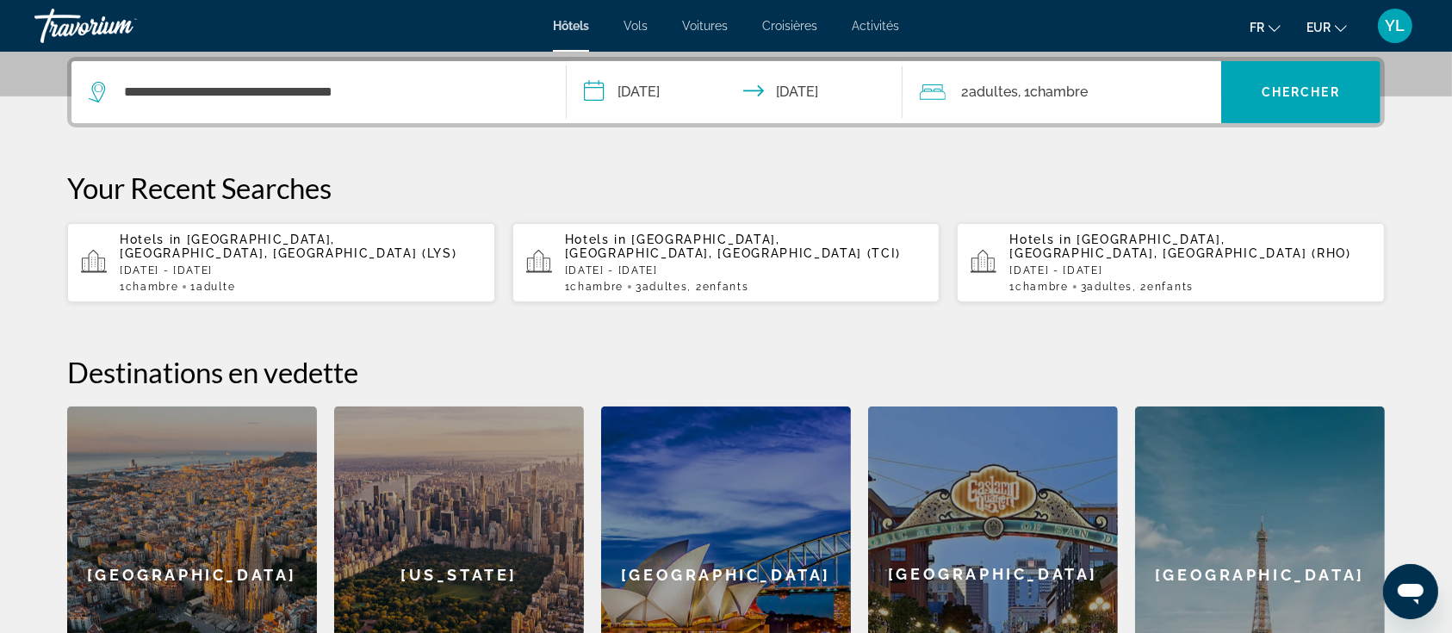
click at [693, 102] on input "**********" at bounding box center [738, 94] width 343 height 67
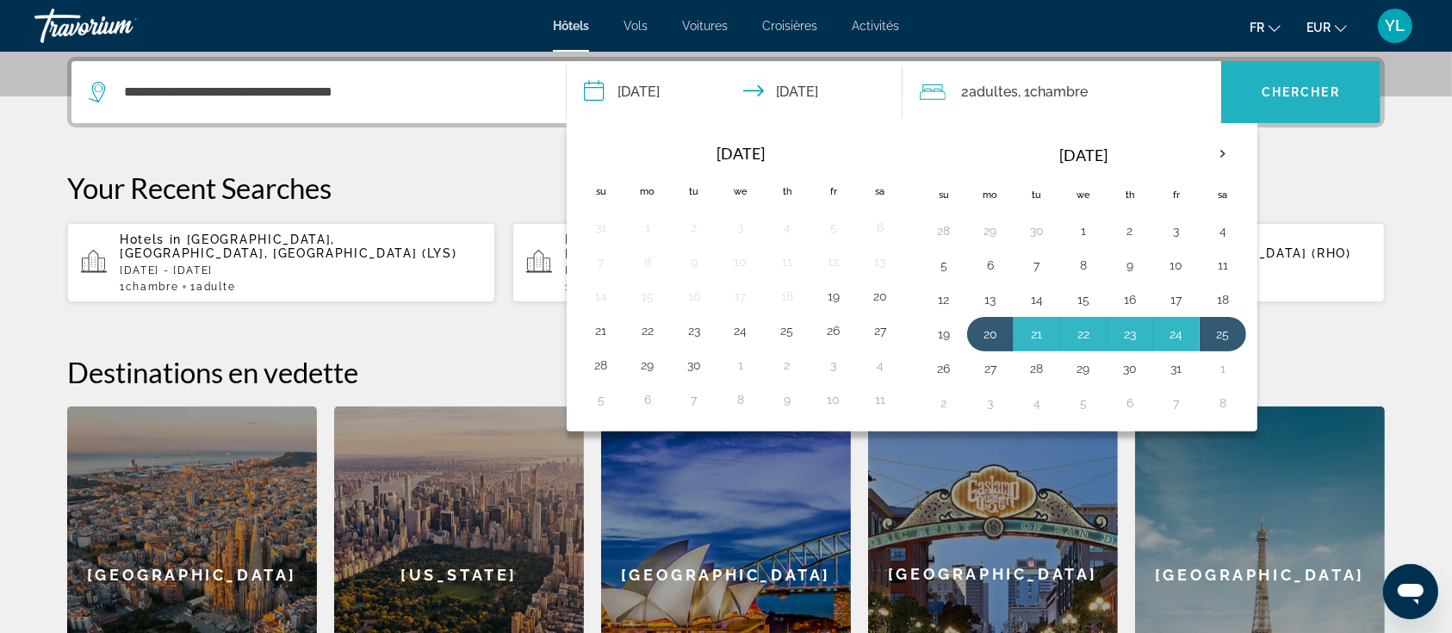
click at [1268, 90] on span "Chercher" at bounding box center [1300, 92] width 78 height 14
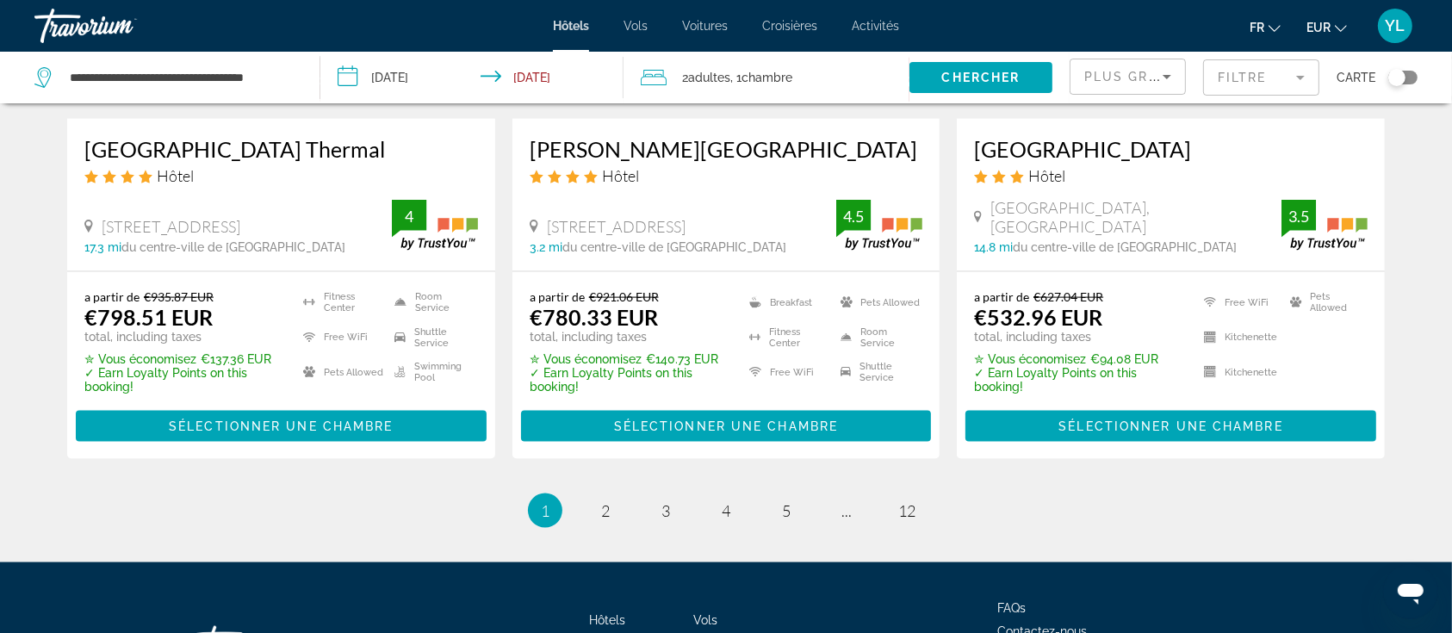
scroll to position [2419, 0]
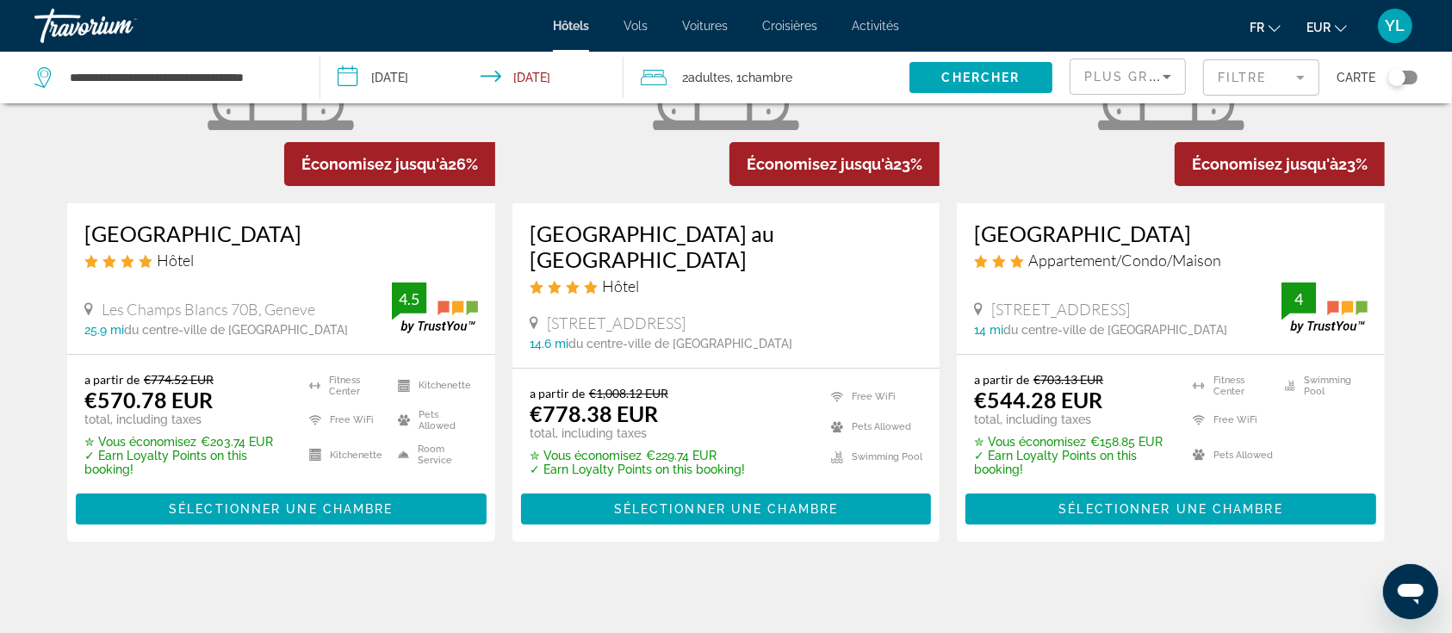
scroll to position [344, 0]
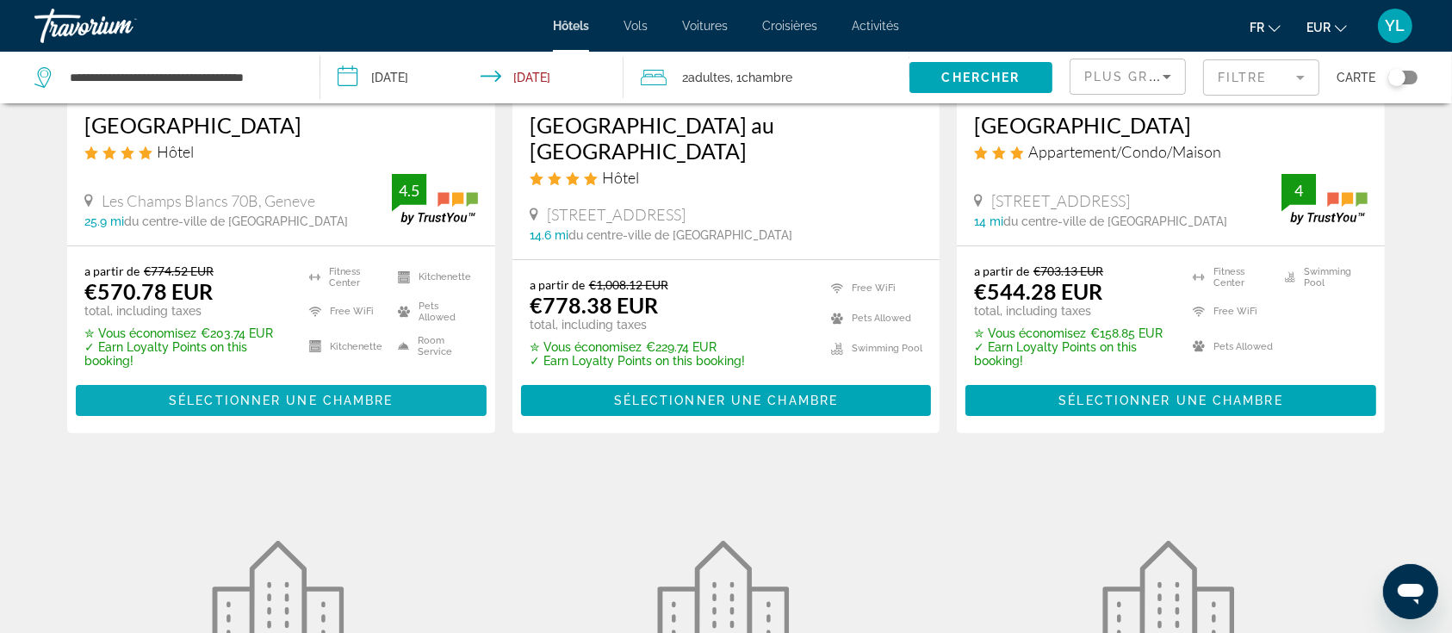
click at [277, 394] on span "Sélectionner une chambre" at bounding box center [281, 401] width 224 height 14
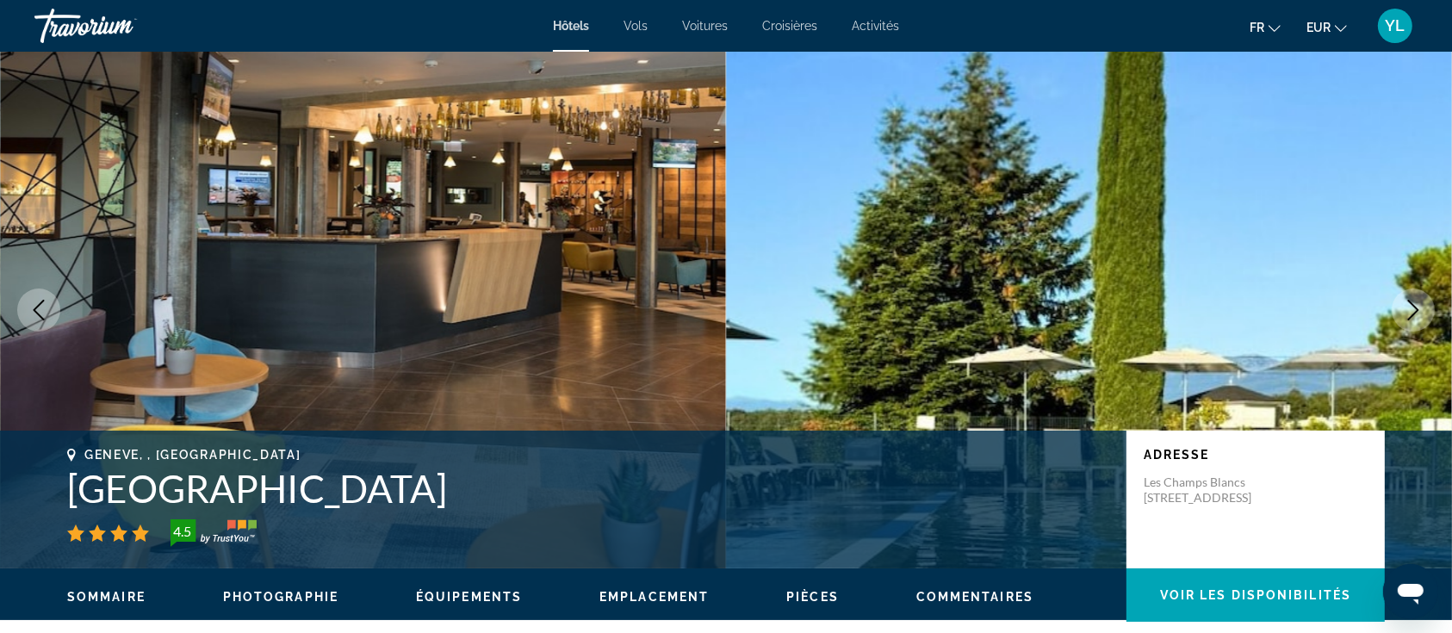
click at [576, 19] on span "Hôtels" at bounding box center [571, 26] width 36 height 14
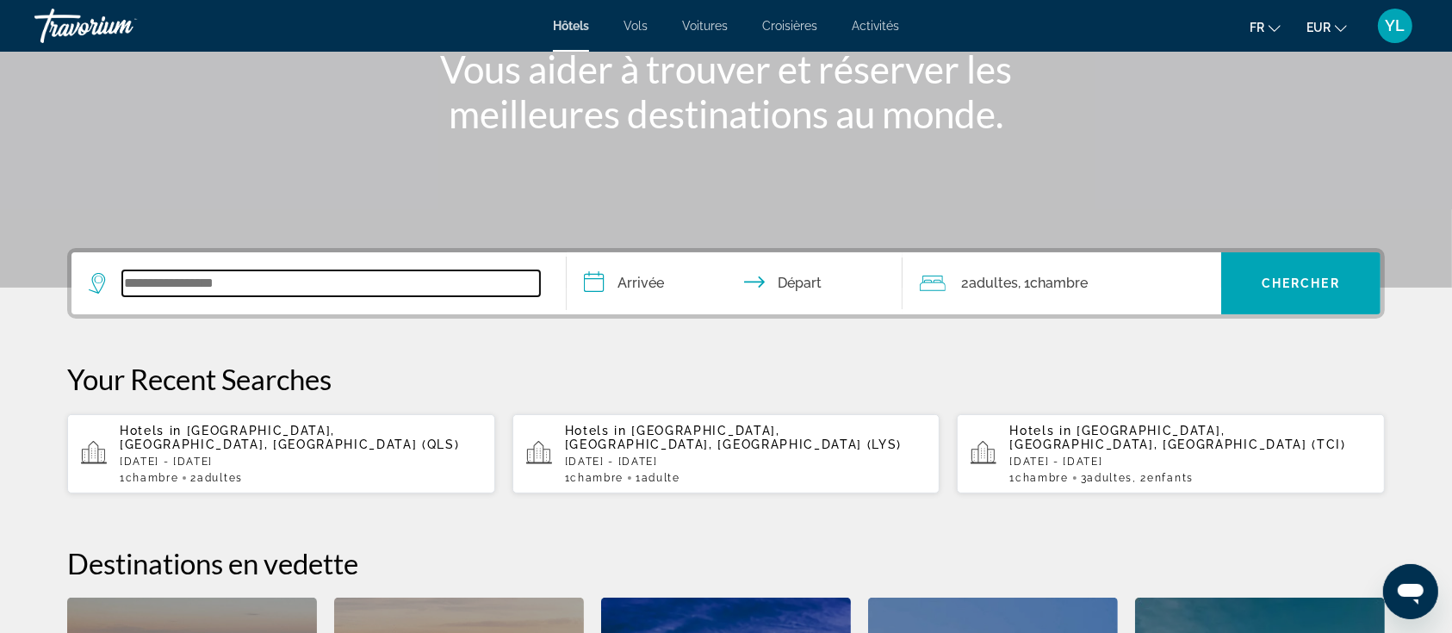
click at [300, 286] on input "Search widget" at bounding box center [331, 283] width 418 height 26
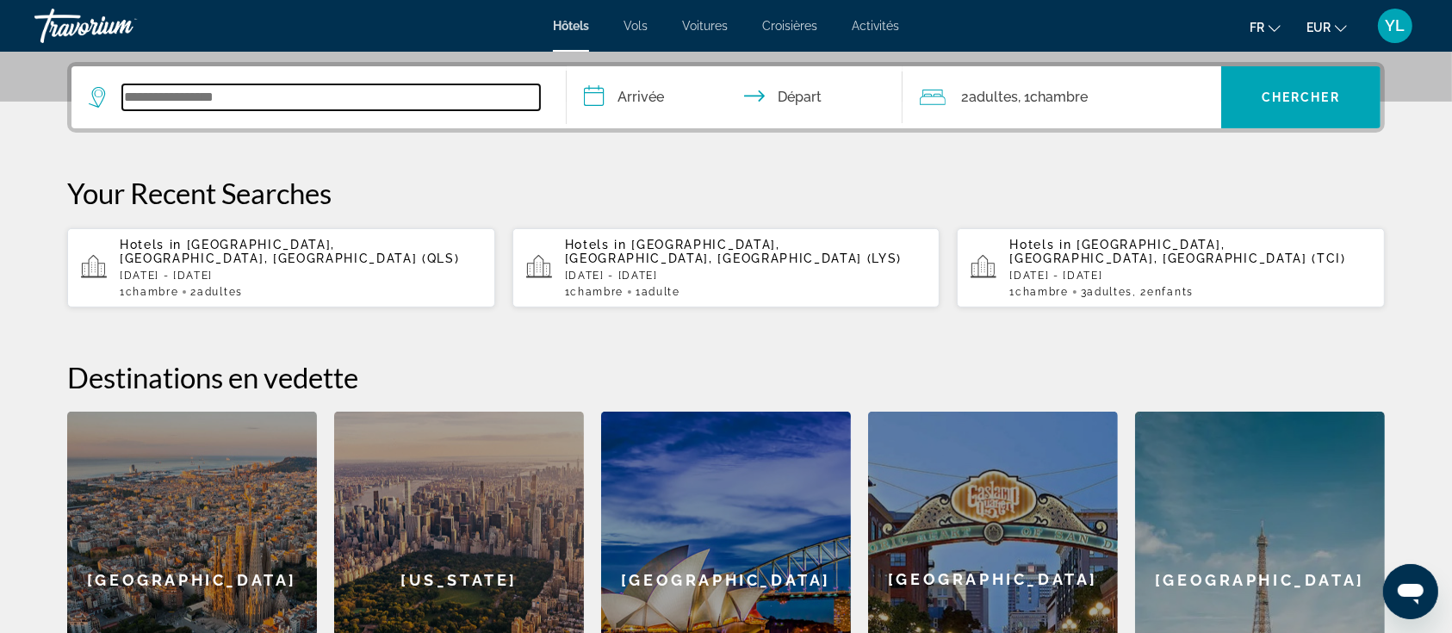
scroll to position [420, 0]
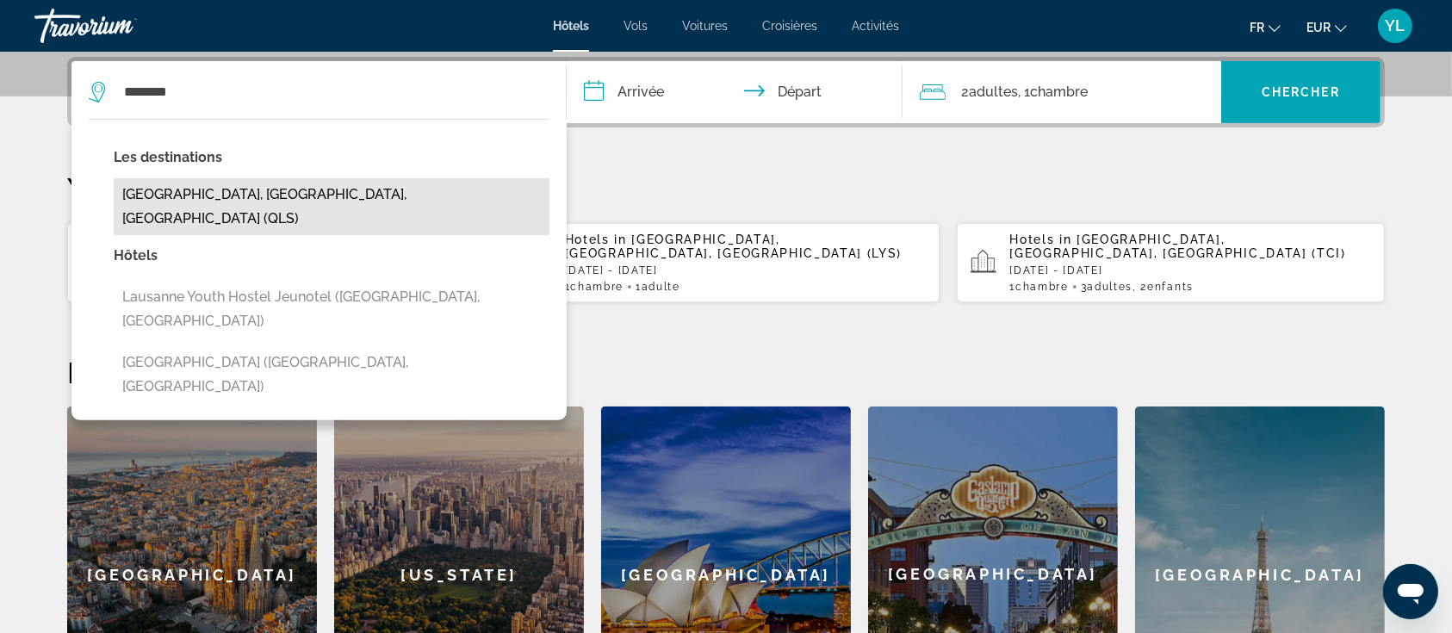
click at [208, 191] on button "[GEOGRAPHIC_DATA], [GEOGRAPHIC_DATA], [GEOGRAPHIC_DATA] (QLS)" at bounding box center [332, 206] width 436 height 57
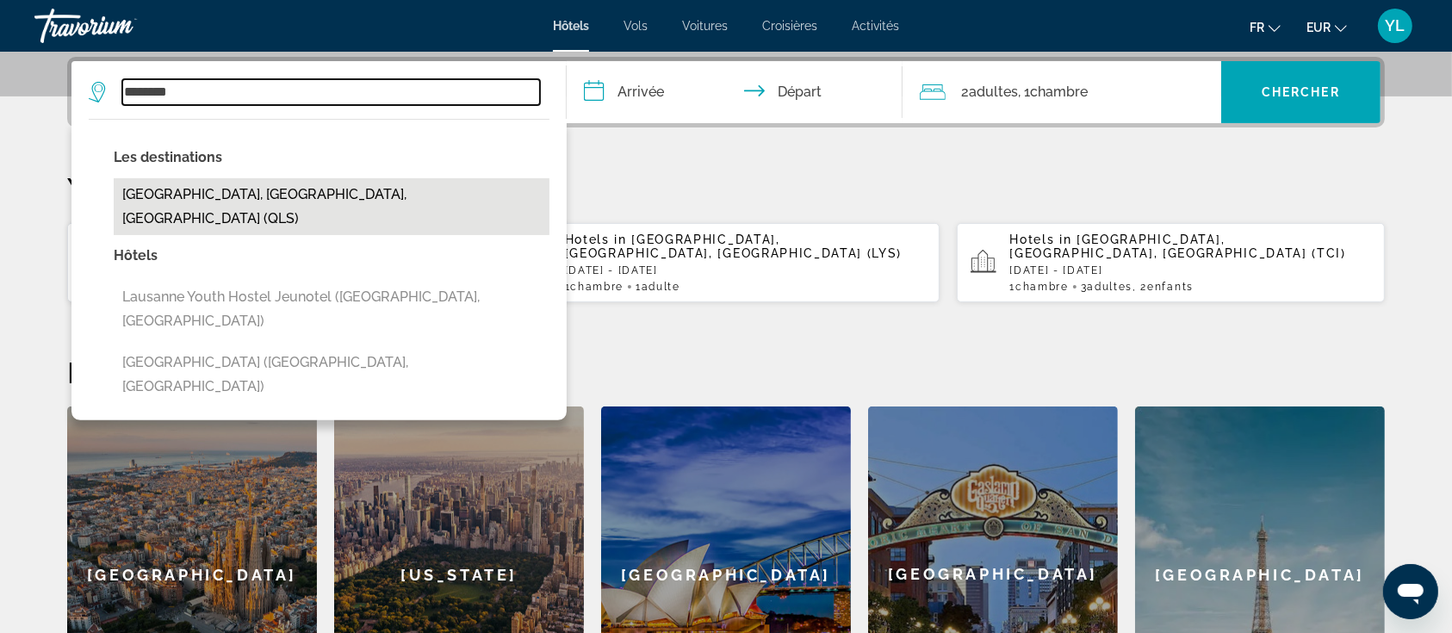
type input "**********"
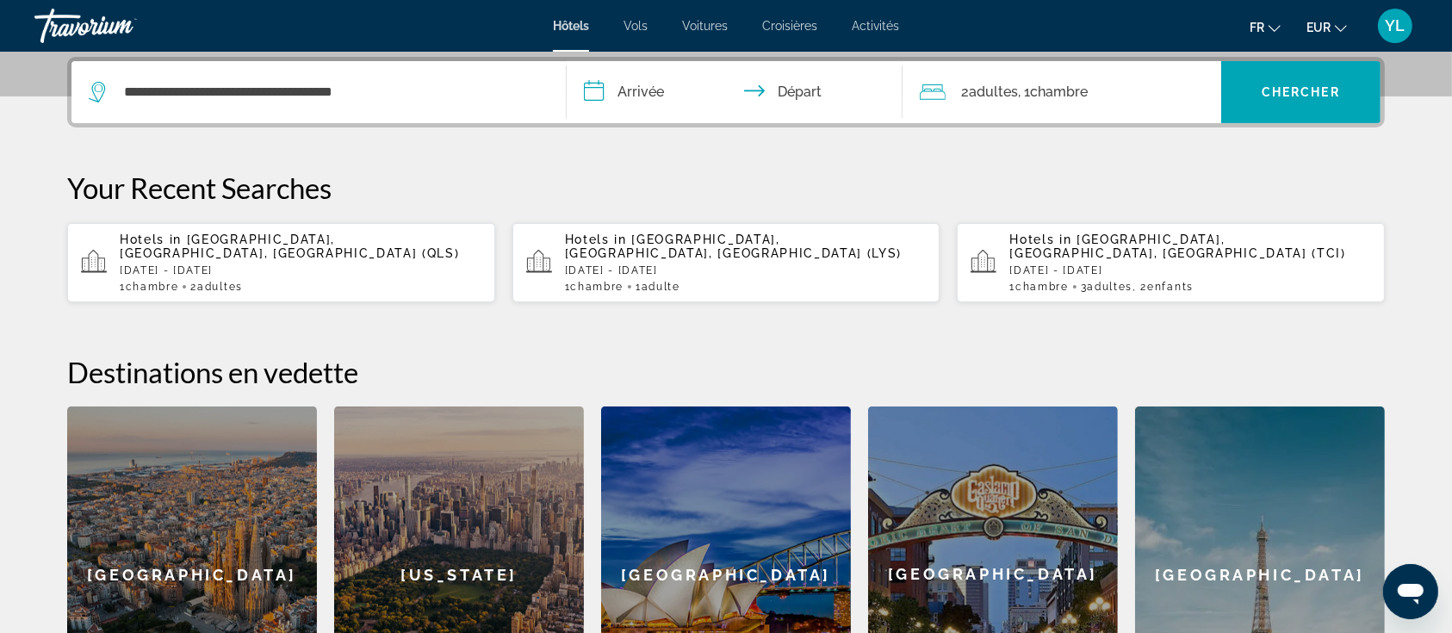
click at [663, 90] on input "**********" at bounding box center [738, 94] width 343 height 67
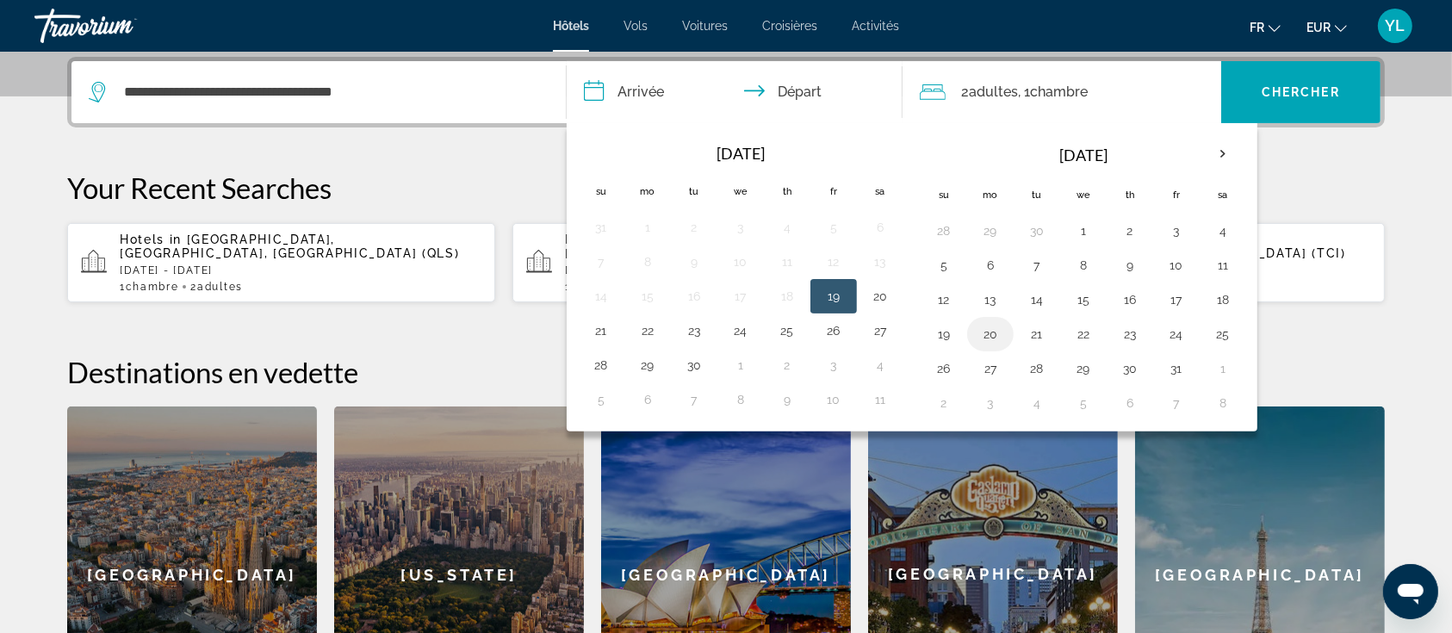
click at [989, 334] on button "20" at bounding box center [990, 334] width 28 height 24
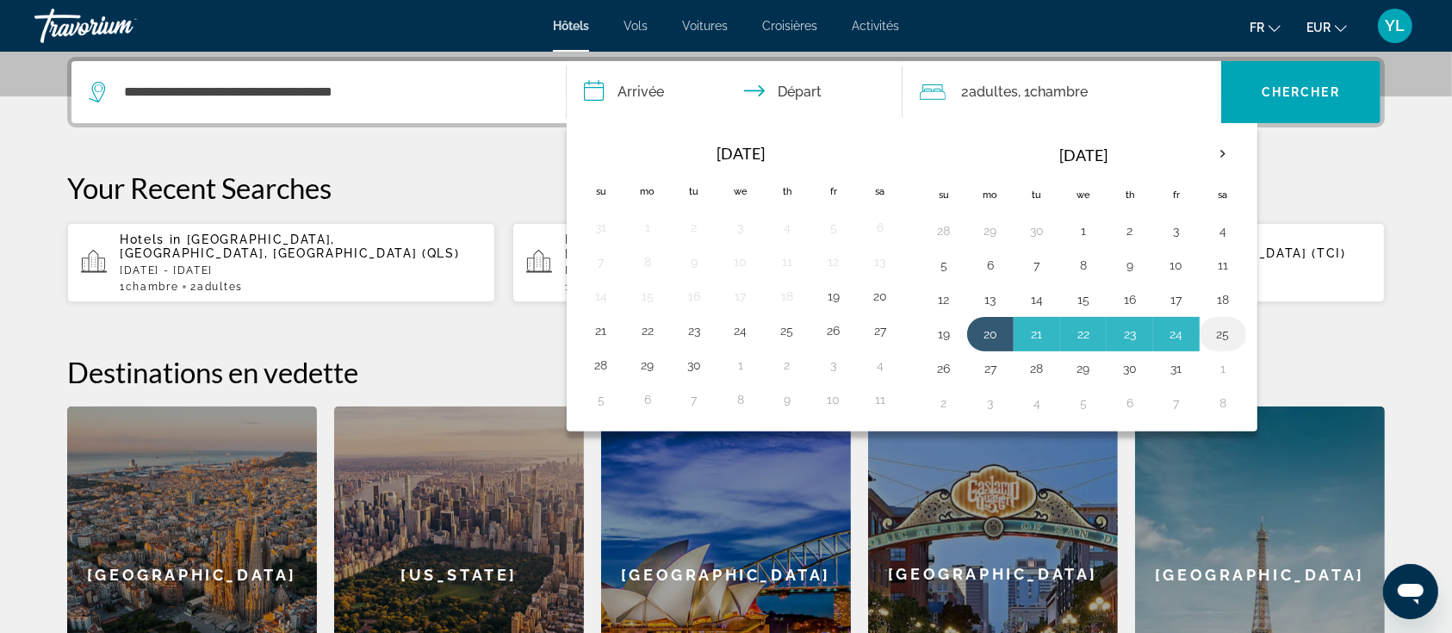
click at [1221, 332] on button "25" at bounding box center [1223, 334] width 28 height 24
type input "**********"
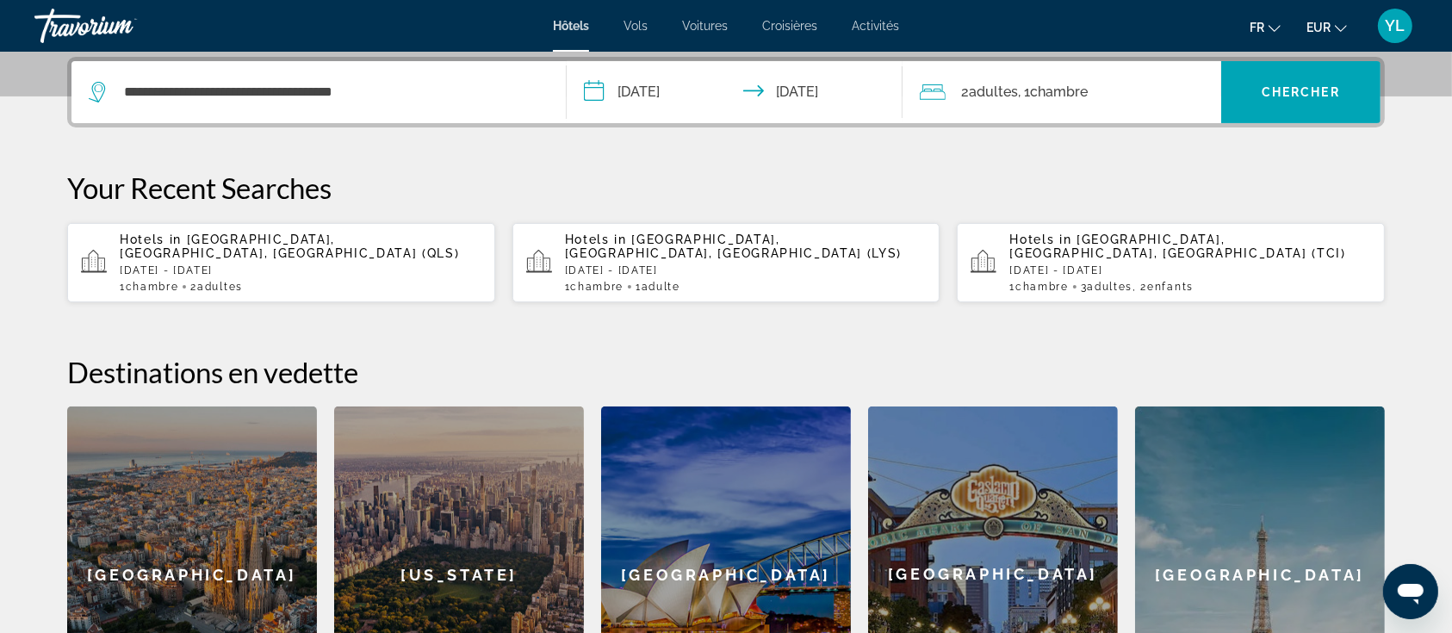
click at [1095, 84] on div "2 Adulte Adultes , 1 Chambre pièces" at bounding box center [1070, 92] width 301 height 24
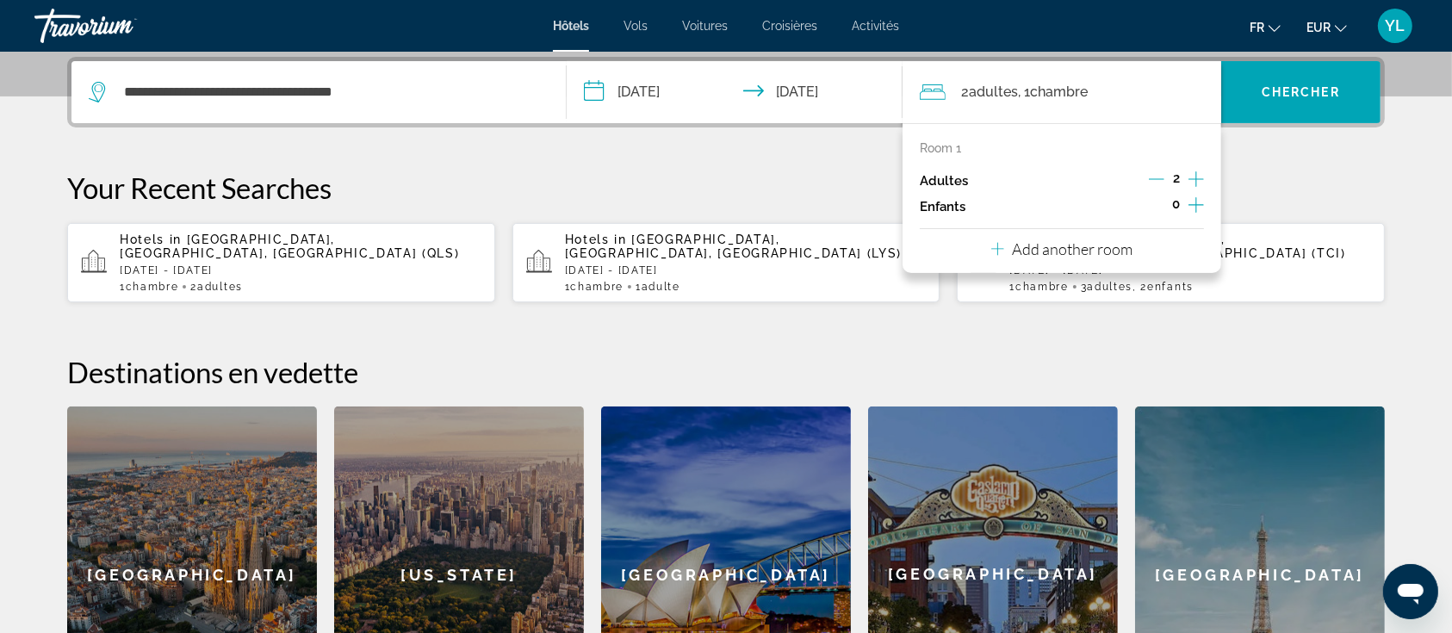
click at [1199, 204] on icon "Increment children" at bounding box center [1195, 205] width 15 height 21
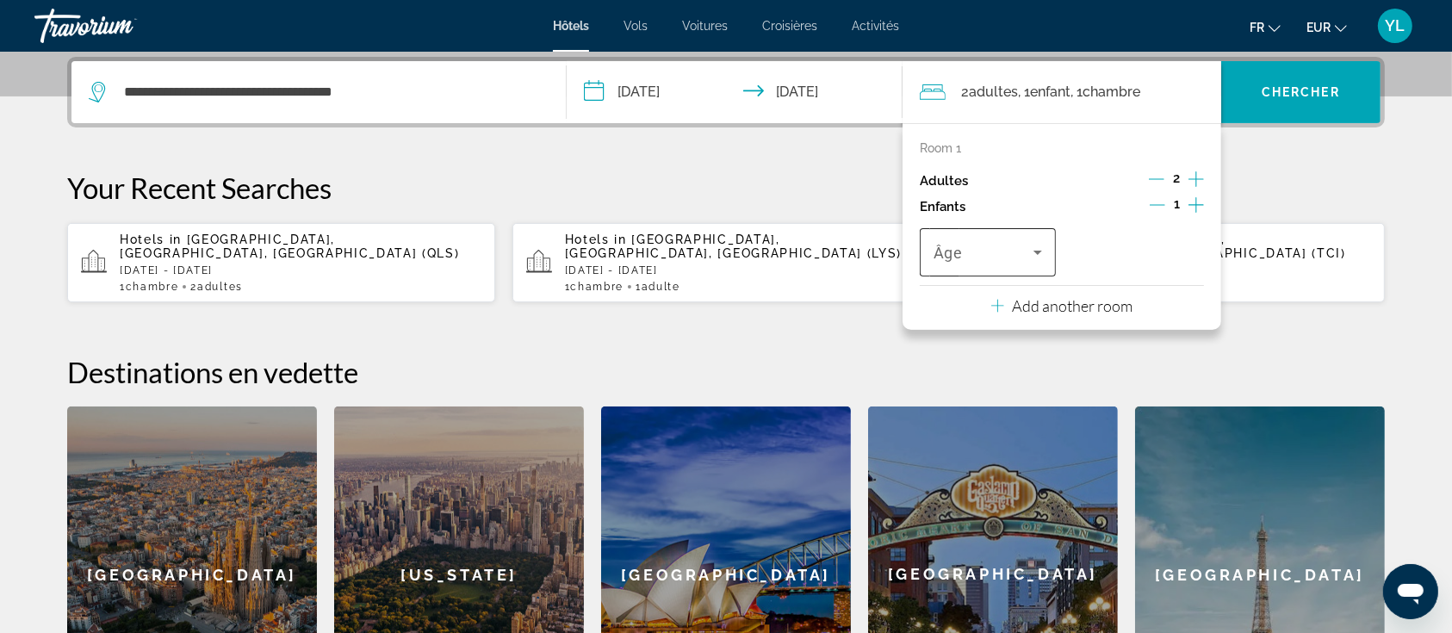
click at [992, 245] on span "Travelers: 2 adults, 1 child" at bounding box center [983, 252] width 100 height 21
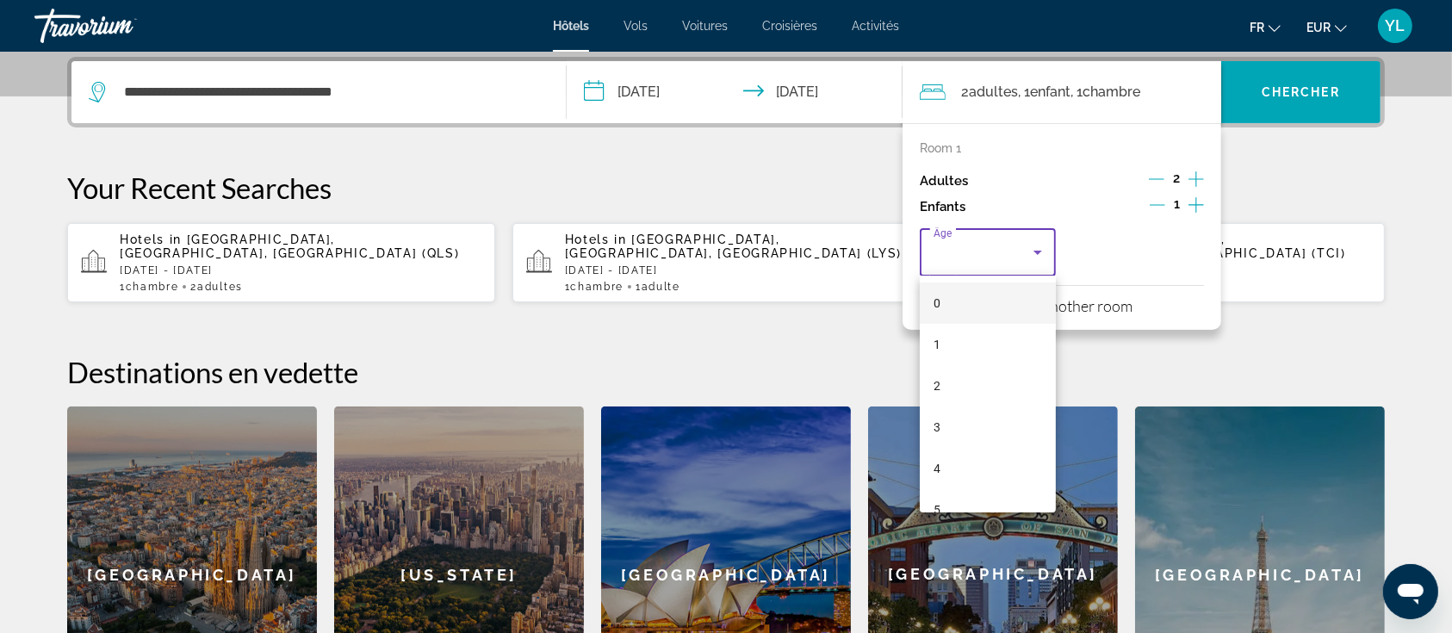
drag, startPoint x: 954, startPoint y: 431, endPoint x: 964, endPoint y: 417, distance: 16.7
click at [955, 430] on mat-option "3" at bounding box center [988, 426] width 136 height 41
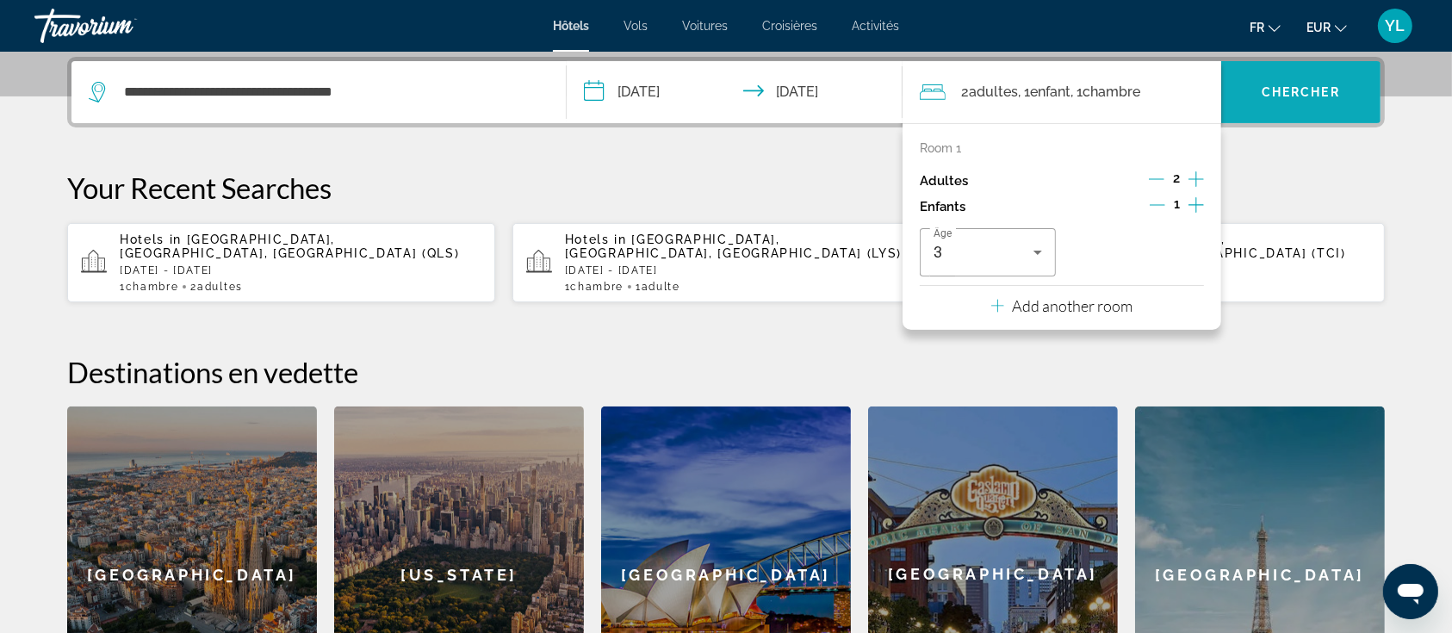
click at [1306, 87] on span "Chercher" at bounding box center [1300, 92] width 78 height 14
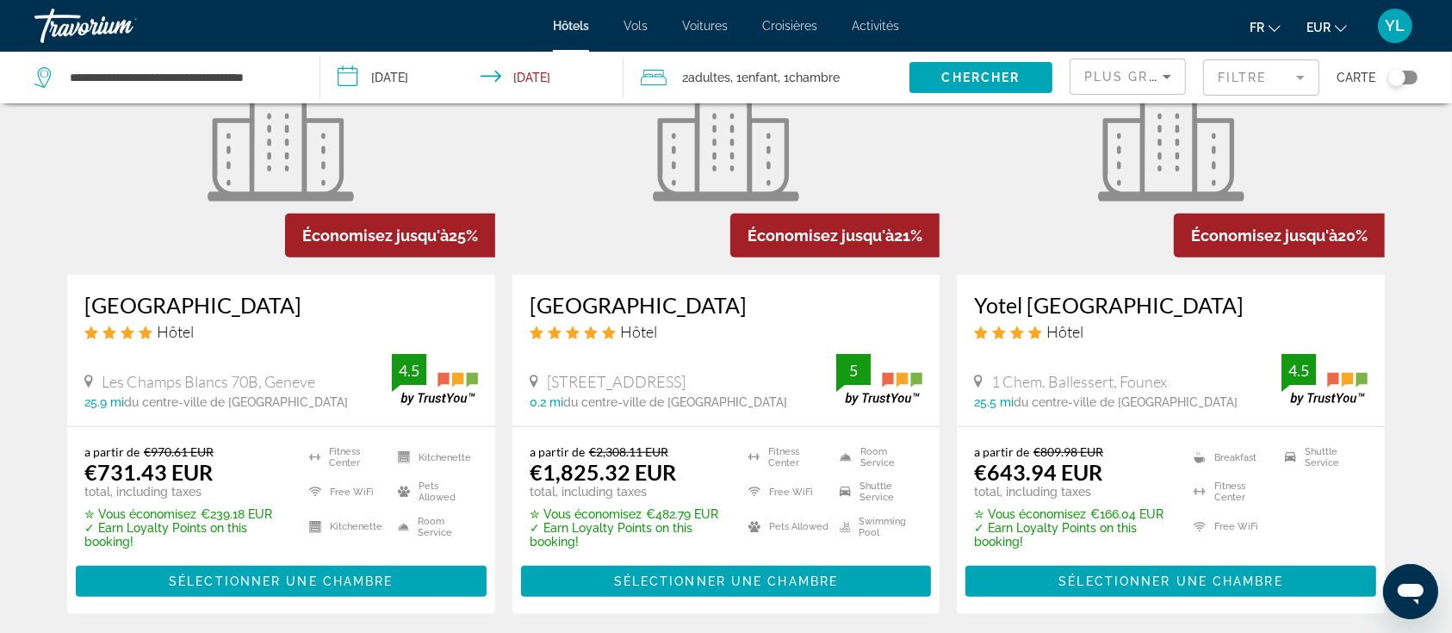
scroll to position [1492, 0]
